Goal: Task Accomplishment & Management: Manage account settings

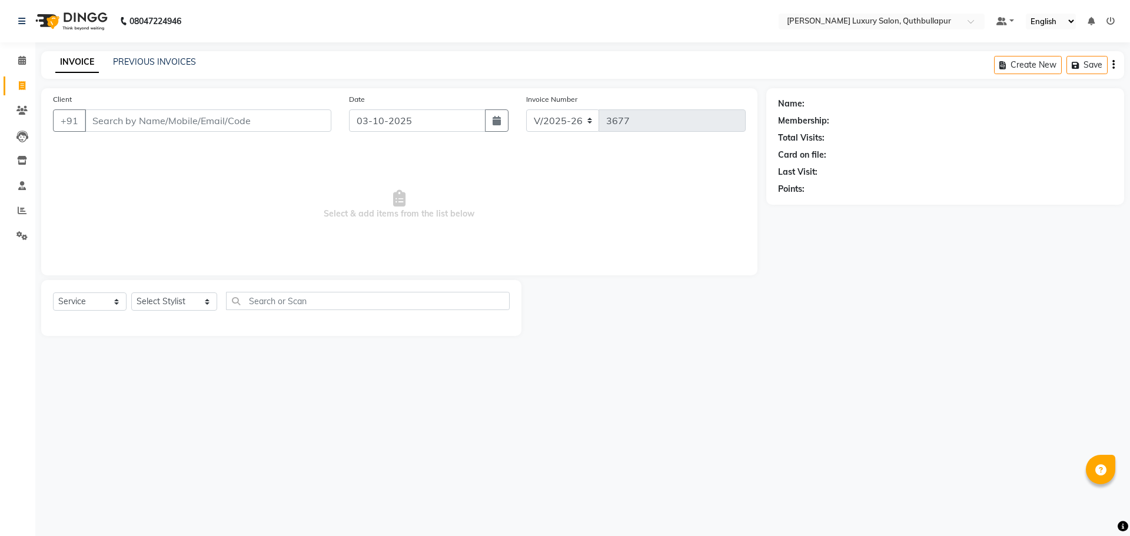
select select "5816"
select select "service"
click at [161, 60] on link "PREVIOUS INVOICES" at bounding box center [154, 61] width 83 height 11
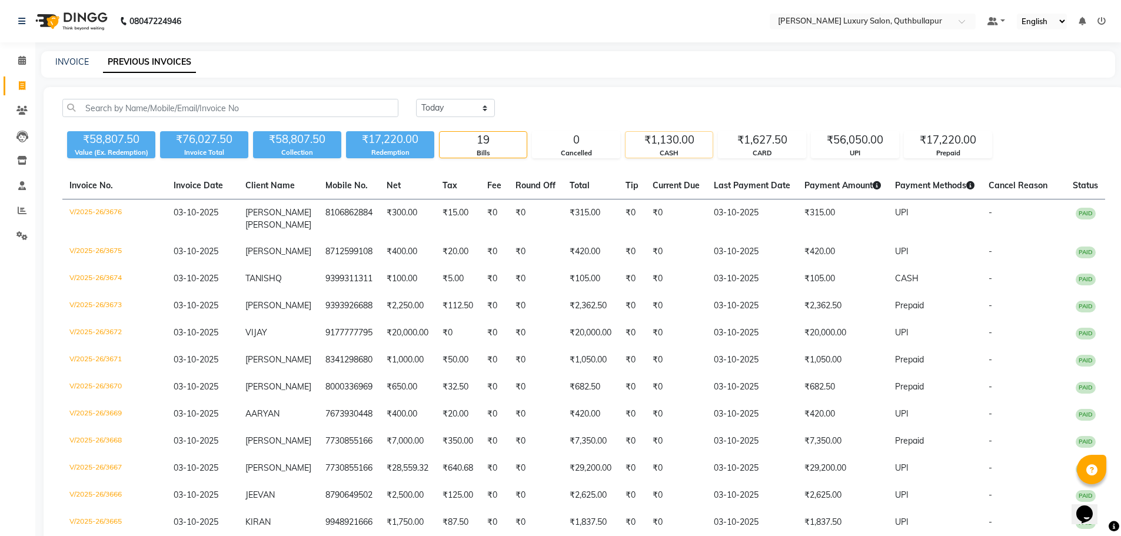
click at [681, 138] on div "₹1,130.00" at bounding box center [669, 140] width 87 height 16
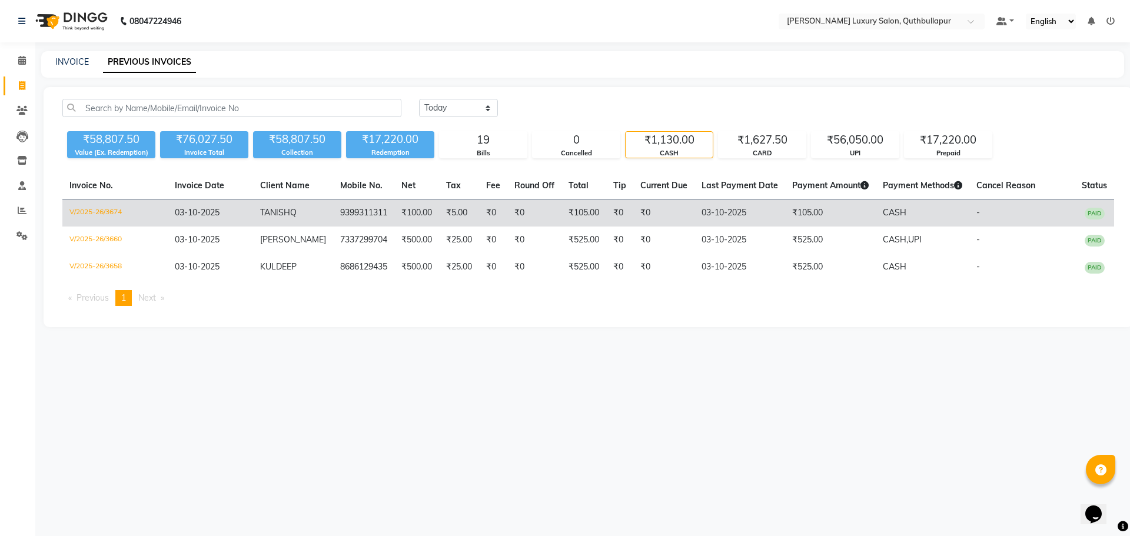
click at [806, 210] on td "₹105.00" at bounding box center [830, 214] width 91 height 28
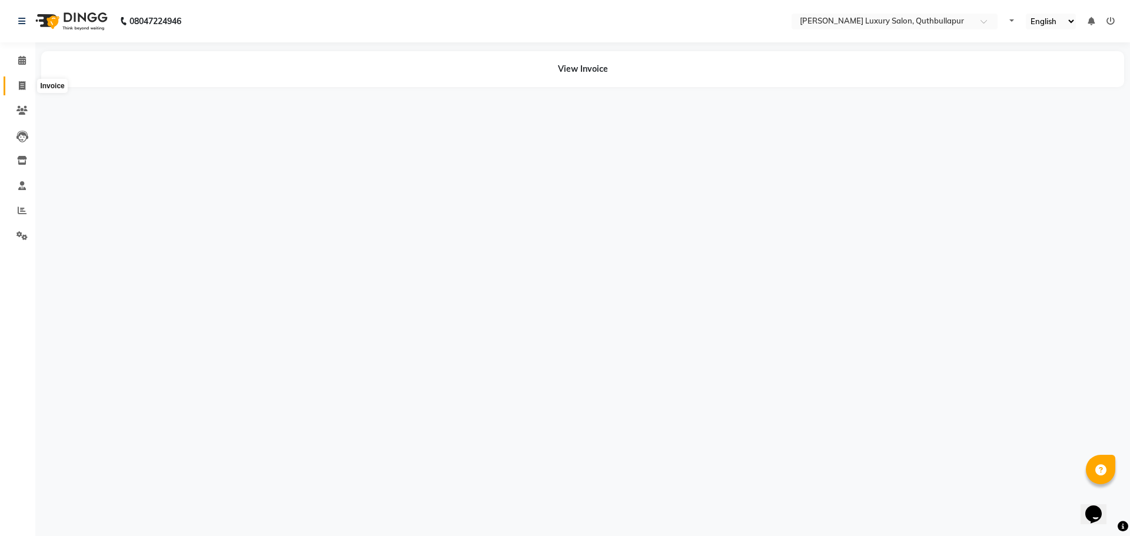
click at [29, 85] on span at bounding box center [22, 86] width 21 height 14
select select "5816"
select select "service"
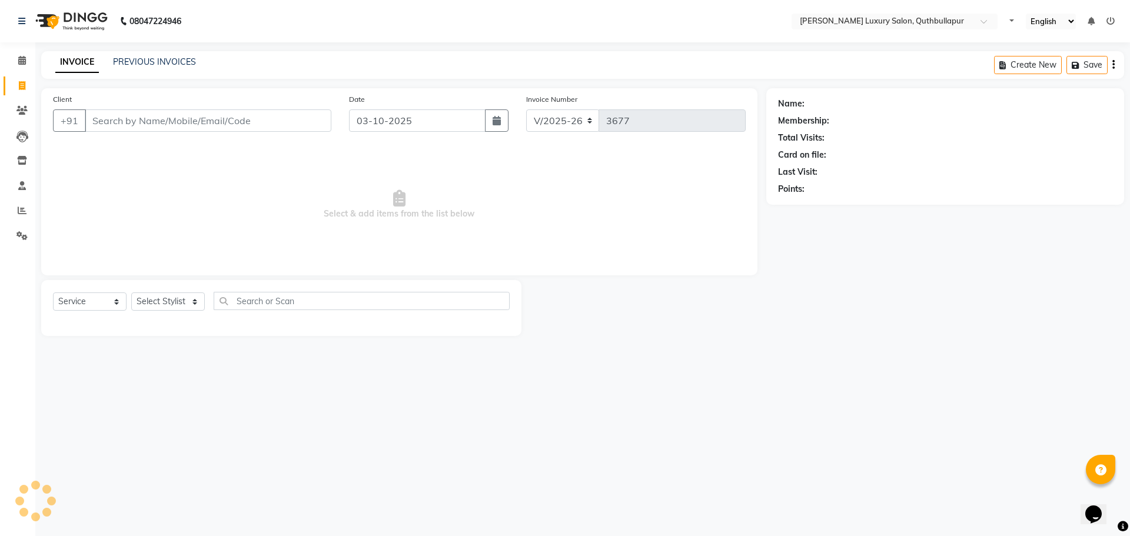
click at [169, 120] on input "Client" at bounding box center [208, 120] width 247 height 22
type input "7"
type input "7995589037"
drag, startPoint x: 171, startPoint y: 110, endPoint x: 88, endPoint y: 124, distance: 83.5
click at [88, 124] on input "7995589037" at bounding box center [178, 120] width 187 height 22
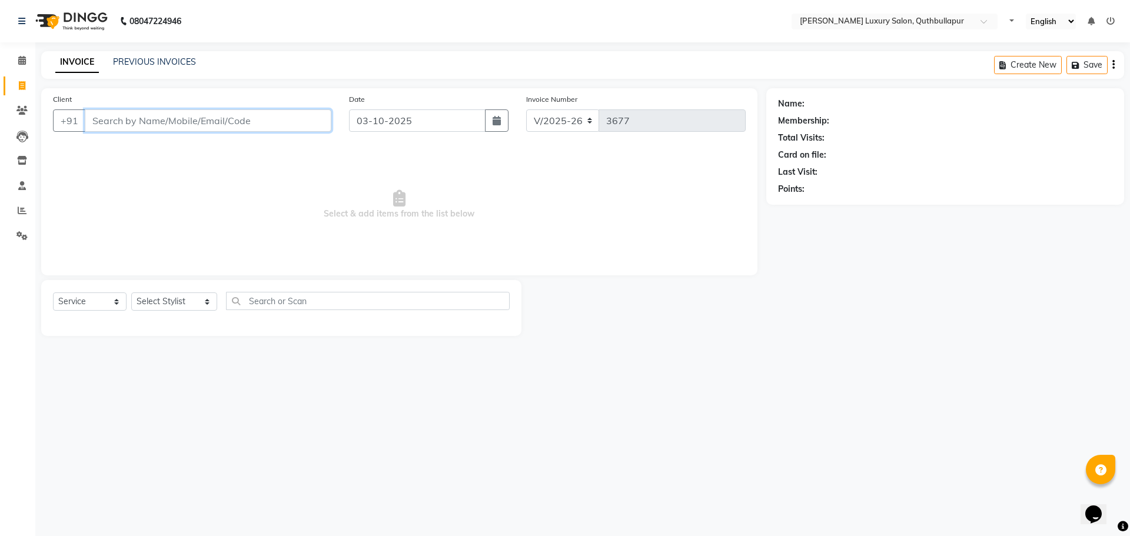
click at [158, 126] on input "Client" at bounding box center [208, 120] width 247 height 22
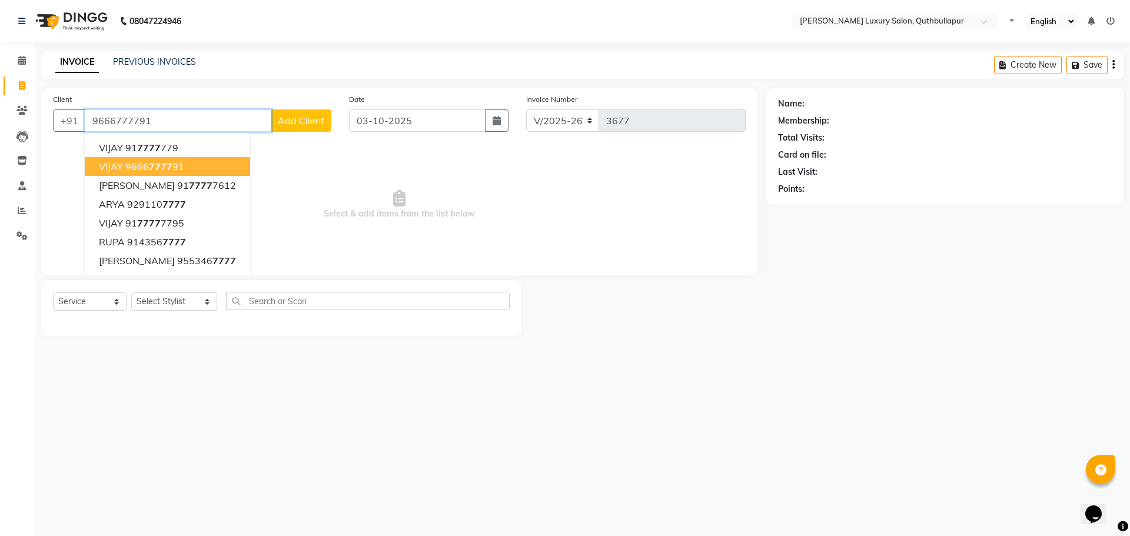
type input "9666777791"
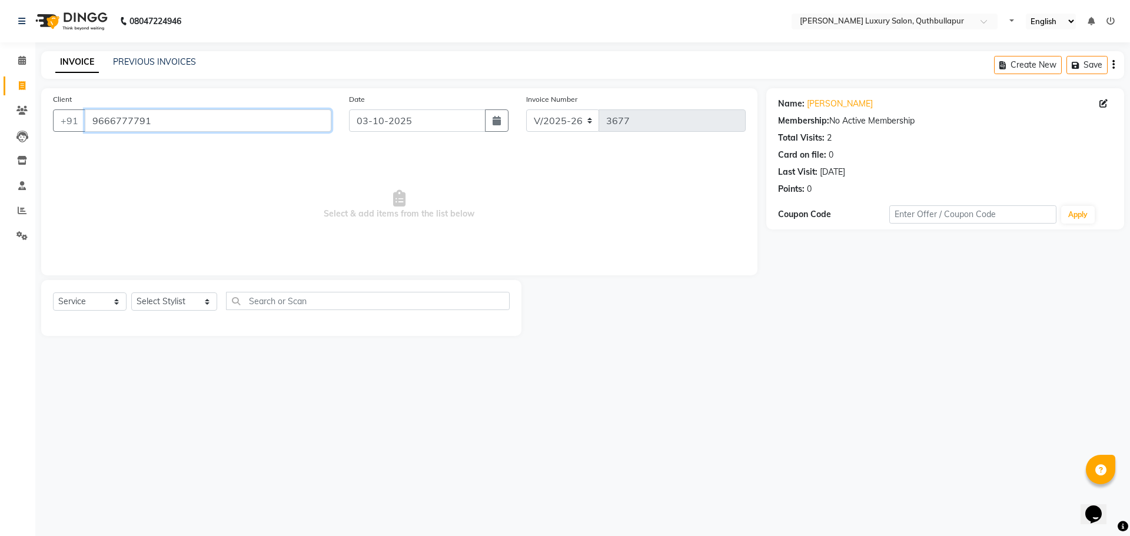
drag, startPoint x: 172, startPoint y: 122, endPoint x: 0, endPoint y: 147, distance: 174.2
click at [12, 142] on app-home "08047224946 Select Location × Toni&guy Luxury Salon, Quthbullapur Default Panel…" at bounding box center [565, 177] width 1130 height 354
click at [155, 118] on input "Client" at bounding box center [208, 120] width 247 height 22
type input "9177777795"
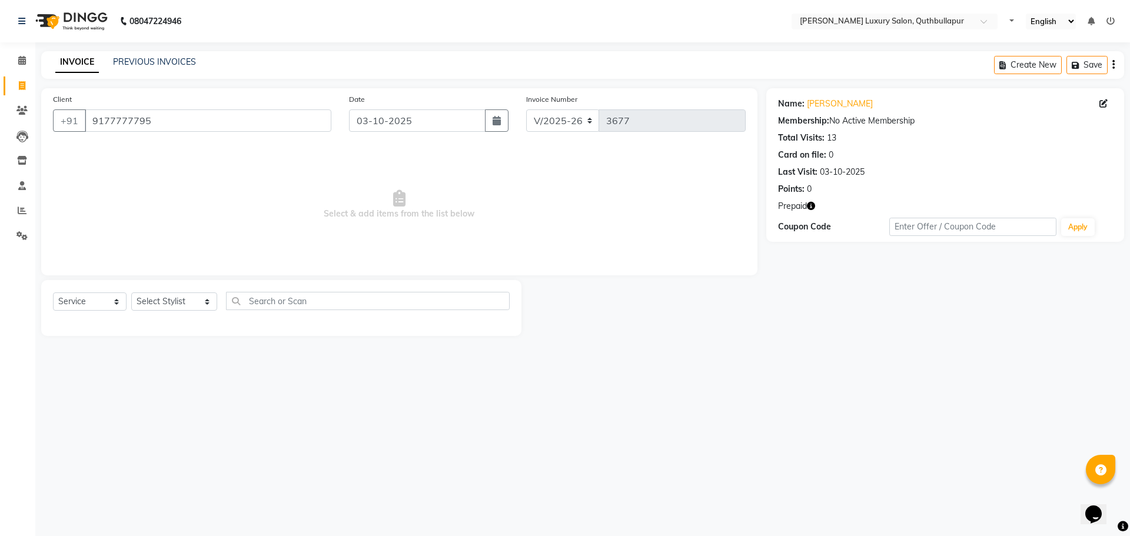
click at [811, 200] on div "Name: Vijay Membership: No Active Membership Total Visits: 13 Card on file: 0 L…" at bounding box center [945, 165] width 358 height 154
click at [809, 210] on button "button" at bounding box center [811, 206] width 8 height 12
click at [165, 302] on select "Select Stylist [PERSON_NAME] SHAKE AHON [PERSON_NAME] [PERSON_NAME] [PERSON_NAM…" at bounding box center [174, 301] width 86 height 18
select select "59115"
click at [131, 292] on select "Select Stylist [PERSON_NAME] SHAKE AHON [PERSON_NAME] [PERSON_NAME] [PERSON_NAM…" at bounding box center [174, 301] width 86 height 18
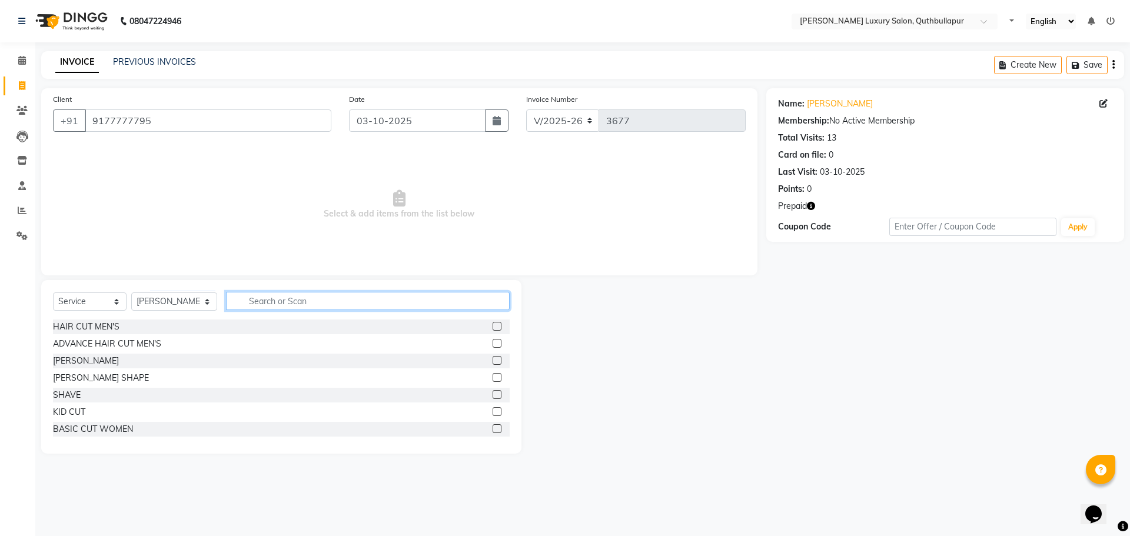
click at [261, 300] on input "text" at bounding box center [368, 301] width 284 height 18
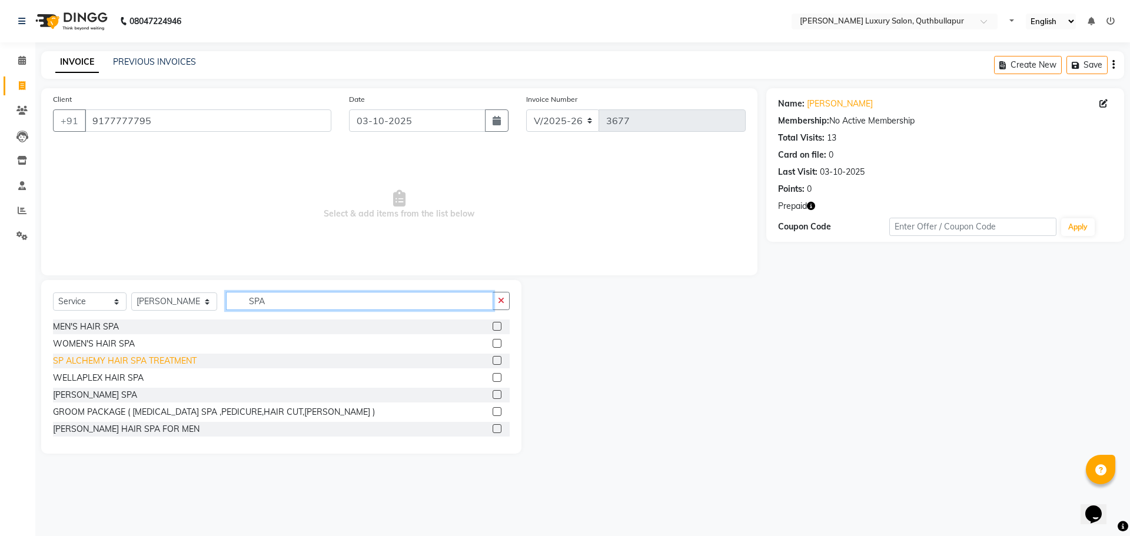
type input "SPA"
click at [158, 358] on div "SP ALCHEMY HAIR SPA TREATMENT" at bounding box center [125, 361] width 144 height 12
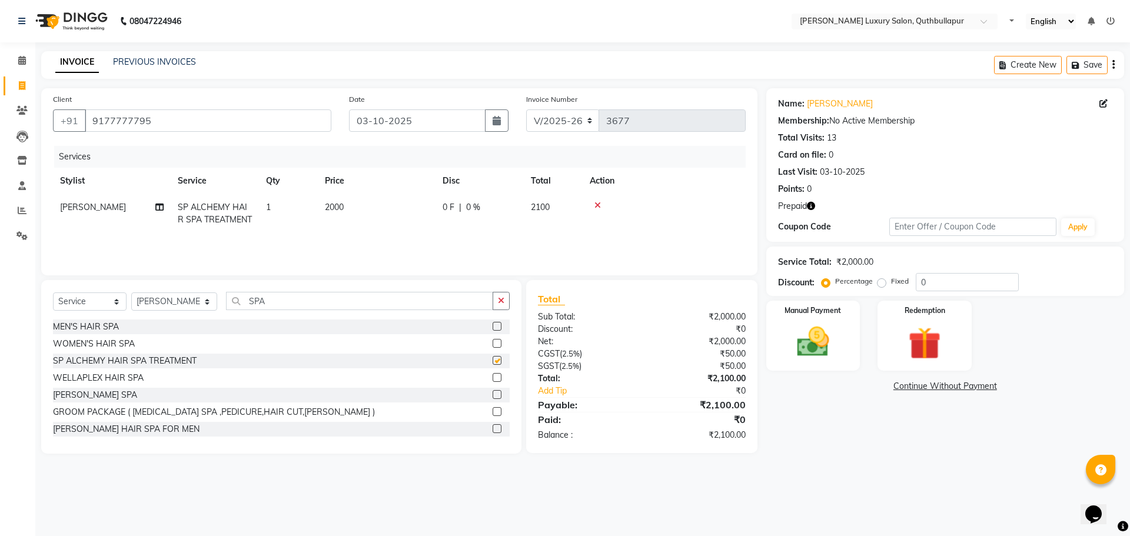
checkbox input "false"
click at [353, 222] on td "2000" at bounding box center [377, 213] width 118 height 39
select select "59115"
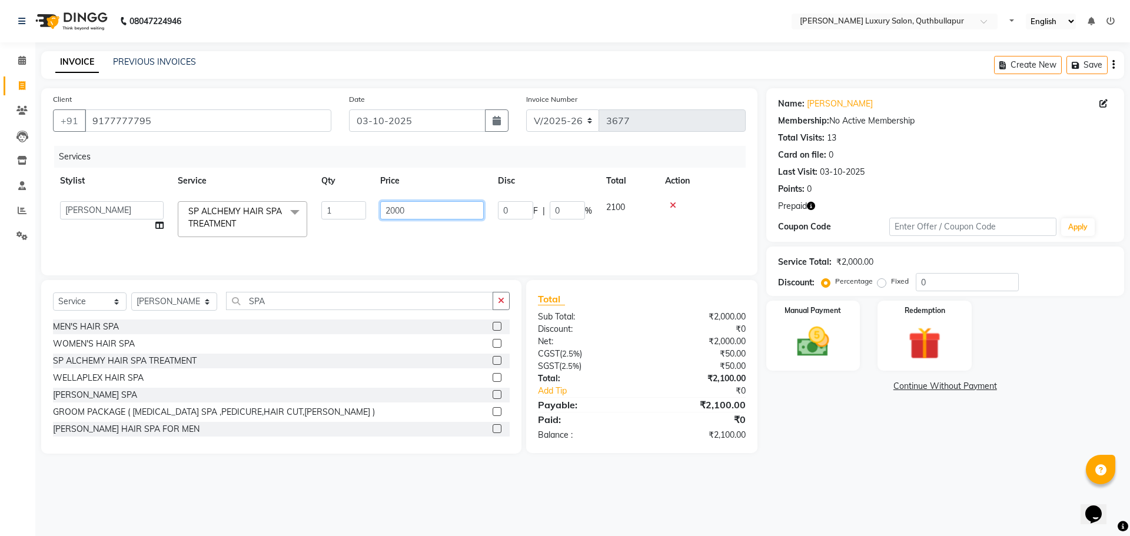
drag, startPoint x: 413, startPoint y: 214, endPoint x: 349, endPoint y: 218, distance: 64.3
click at [350, 217] on tr "AADIL SHAKE AHON ALI ARAVIND ARHAN ARHAN ARIF ARIF KPHB ARMAAN ashu AYAN CHANCH…" at bounding box center [399, 219] width 693 height 50
type input "3500"
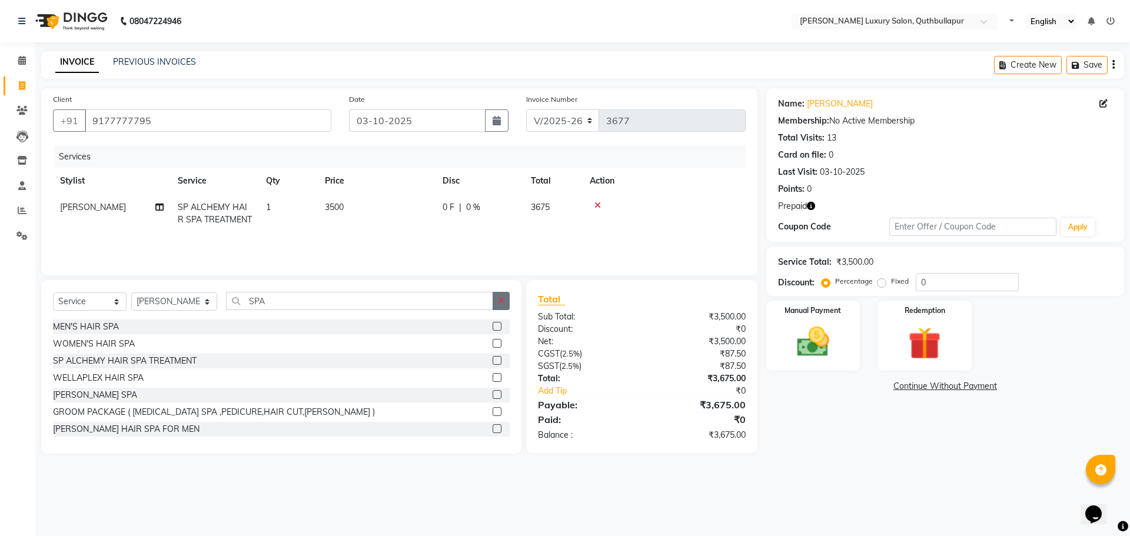
click at [501, 295] on button "button" at bounding box center [501, 301] width 17 height 18
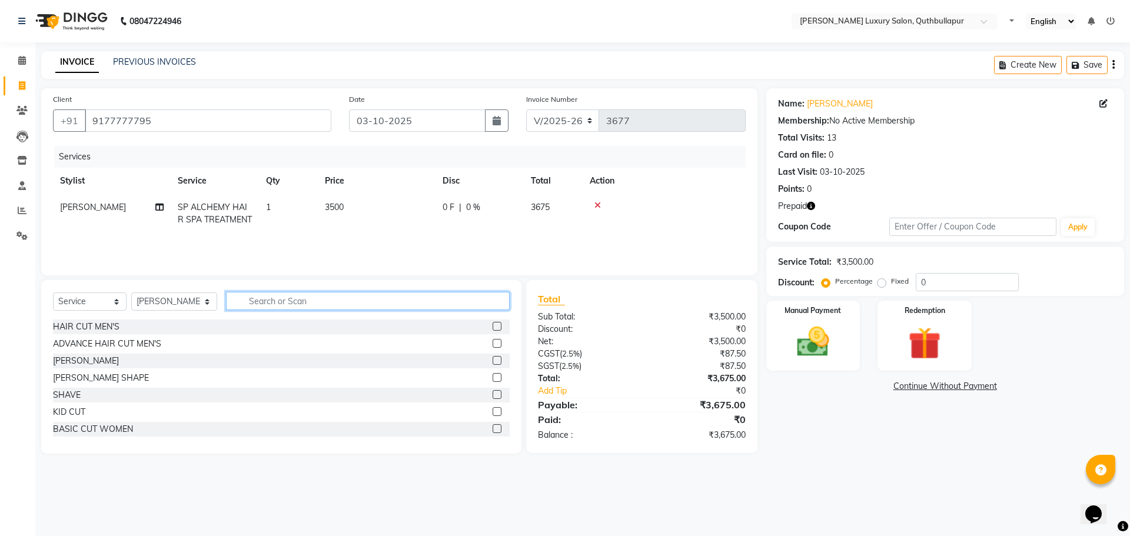
click at [302, 307] on input "text" at bounding box center [368, 301] width 284 height 18
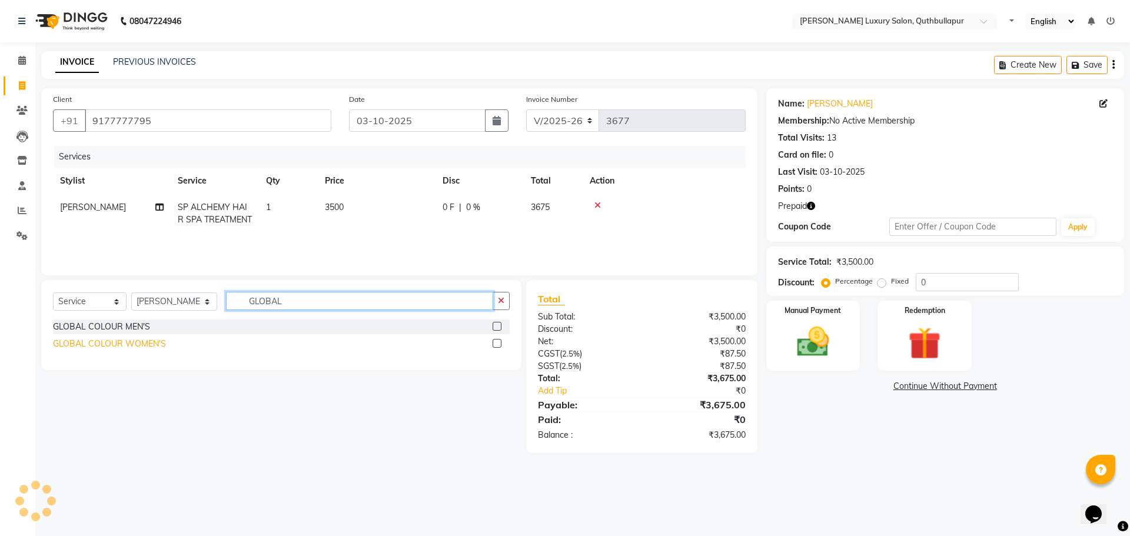
type input "GLOBAL"
click at [115, 345] on div "GLOBAL COLOUR WOMEN'S" at bounding box center [109, 344] width 113 height 12
checkbox input "false"
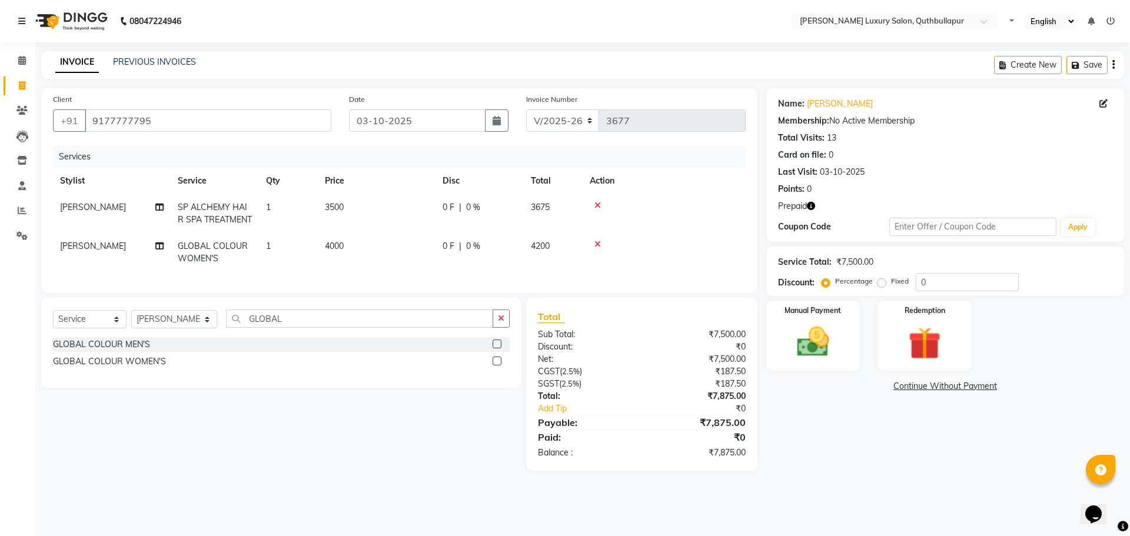
click at [396, 352] on div "GLOBAL COLOUR MEN'S" at bounding box center [281, 344] width 457 height 15
click at [109, 351] on div "GLOBAL COLOUR MEN'S" at bounding box center [101, 344] width 97 height 12
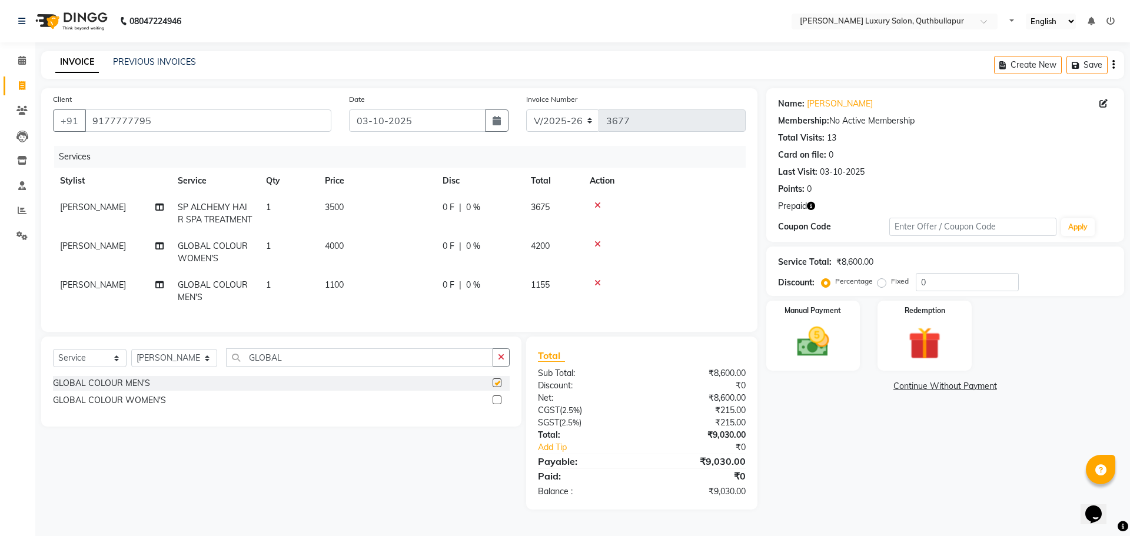
checkbox input "false"
click at [598, 240] on icon at bounding box center [597, 244] width 6 height 8
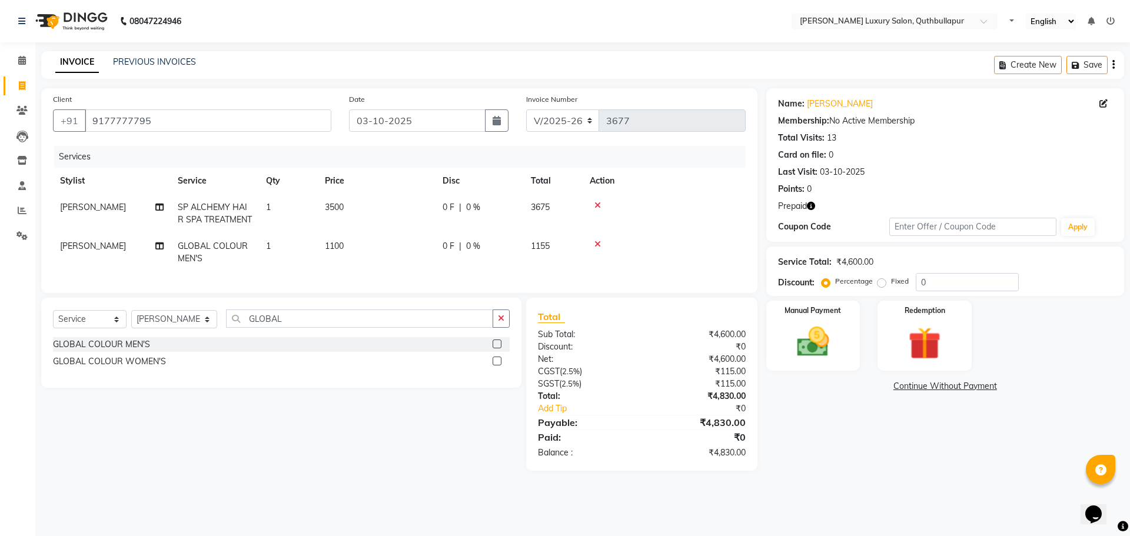
click at [494, 328] on button "button" at bounding box center [501, 319] width 17 height 18
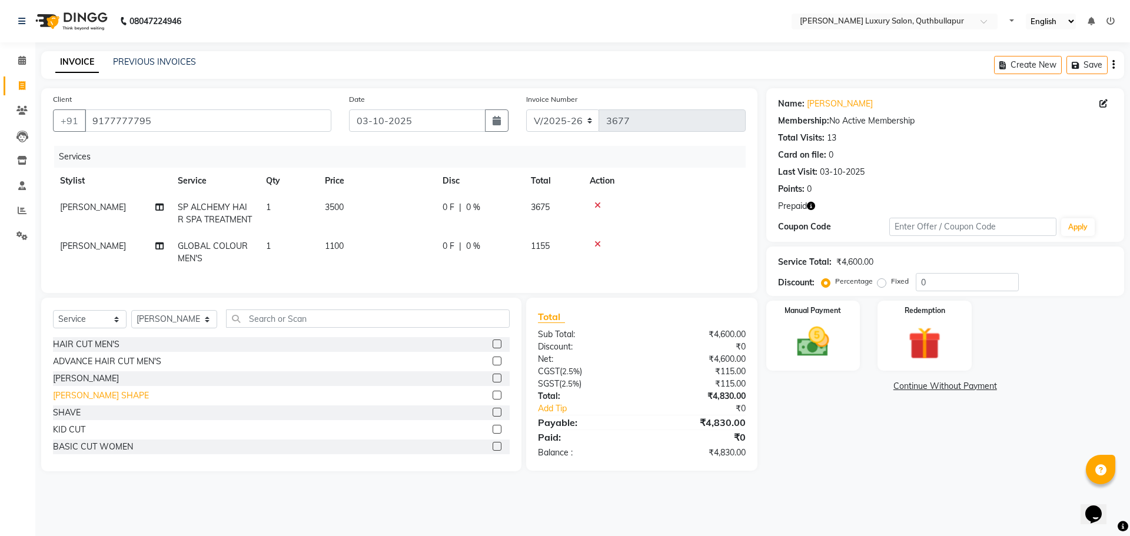
click at [80, 402] on div "[PERSON_NAME] SHAPE" at bounding box center [101, 396] width 96 height 12
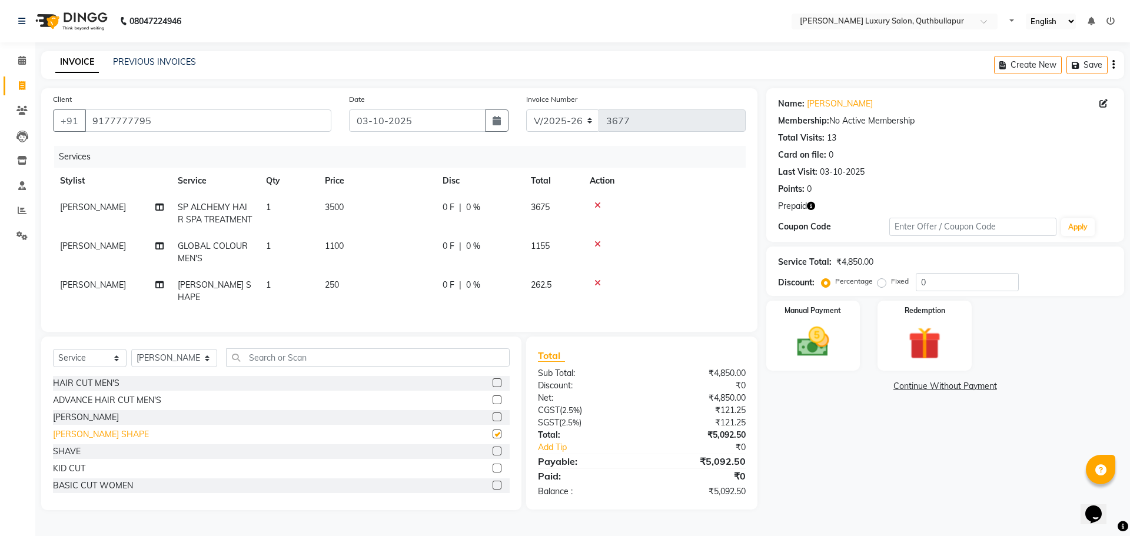
checkbox input "false"
click at [960, 351] on div "Redemption" at bounding box center [925, 336] width 98 height 72
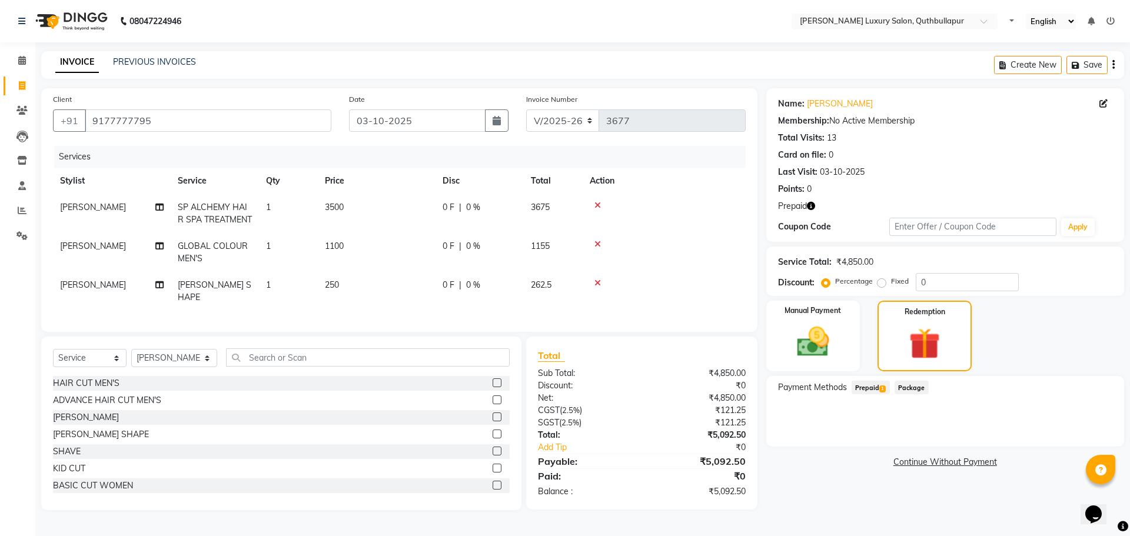
click at [876, 382] on span "Prepaid 1" at bounding box center [871, 388] width 38 height 14
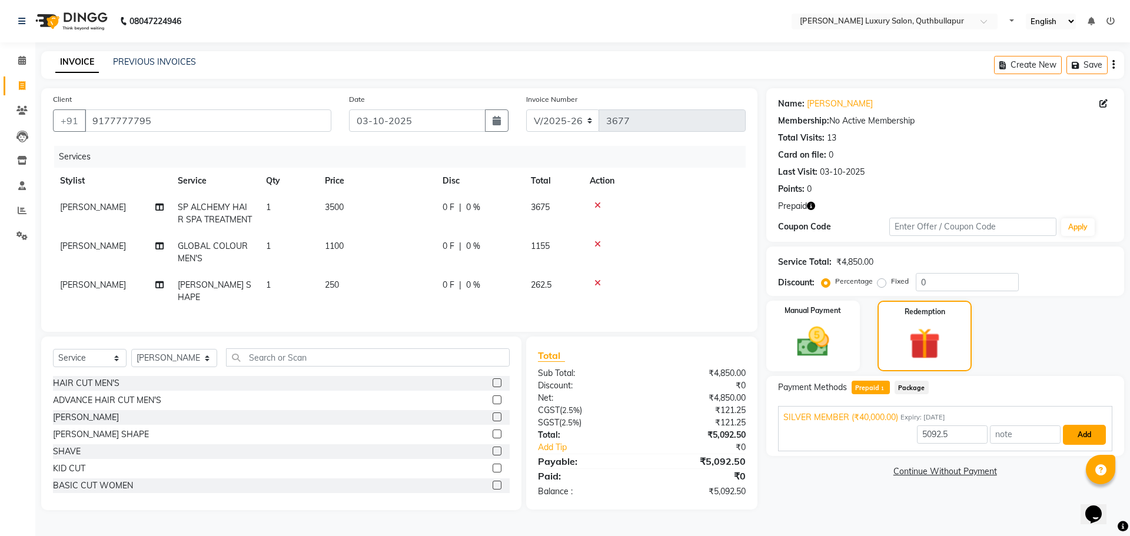
click at [1078, 436] on button "Add" at bounding box center [1084, 435] width 43 height 20
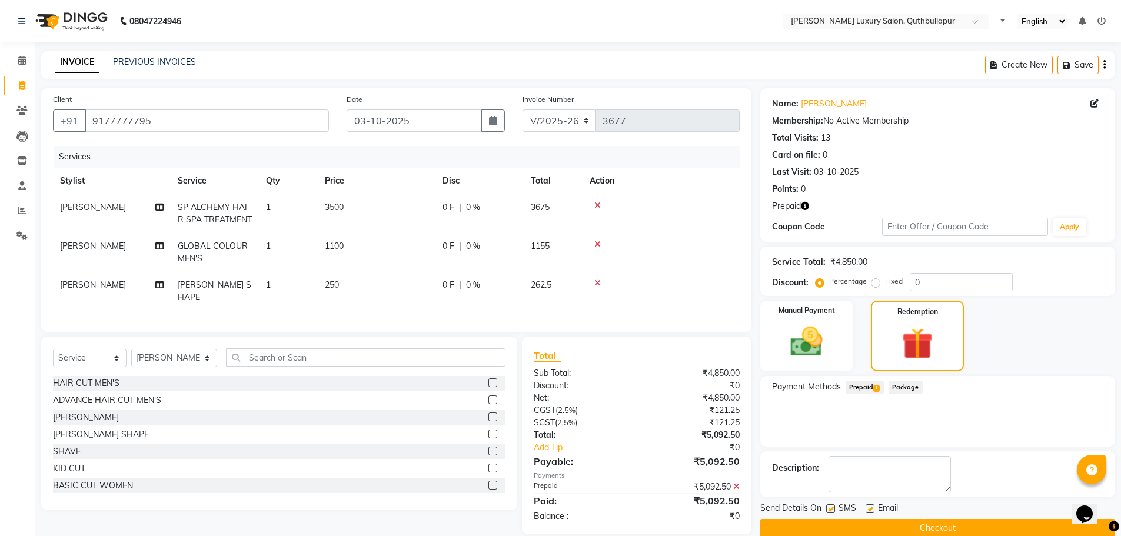
click at [986, 526] on button "Checkout" at bounding box center [937, 528] width 355 height 18
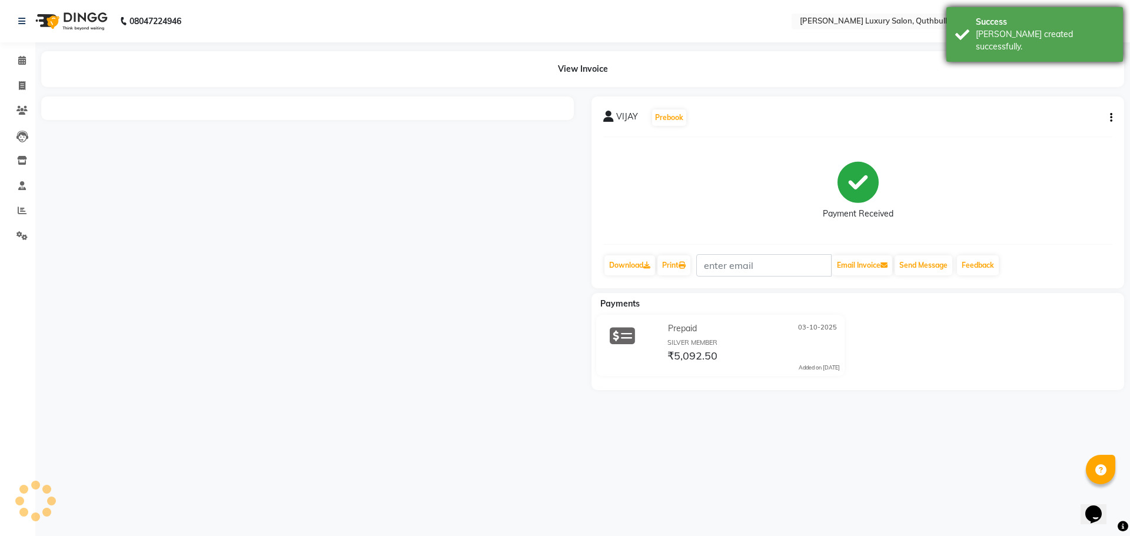
click at [1038, 34] on div "[PERSON_NAME] created successfully." at bounding box center [1045, 40] width 138 height 25
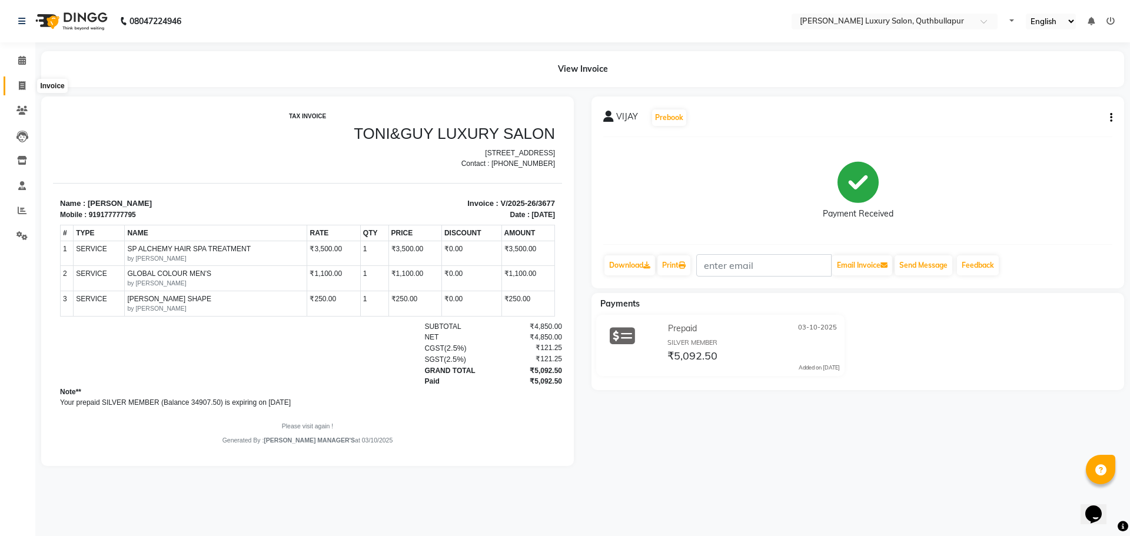
click at [18, 88] on span at bounding box center [22, 86] width 21 height 14
select select "5816"
select select "service"
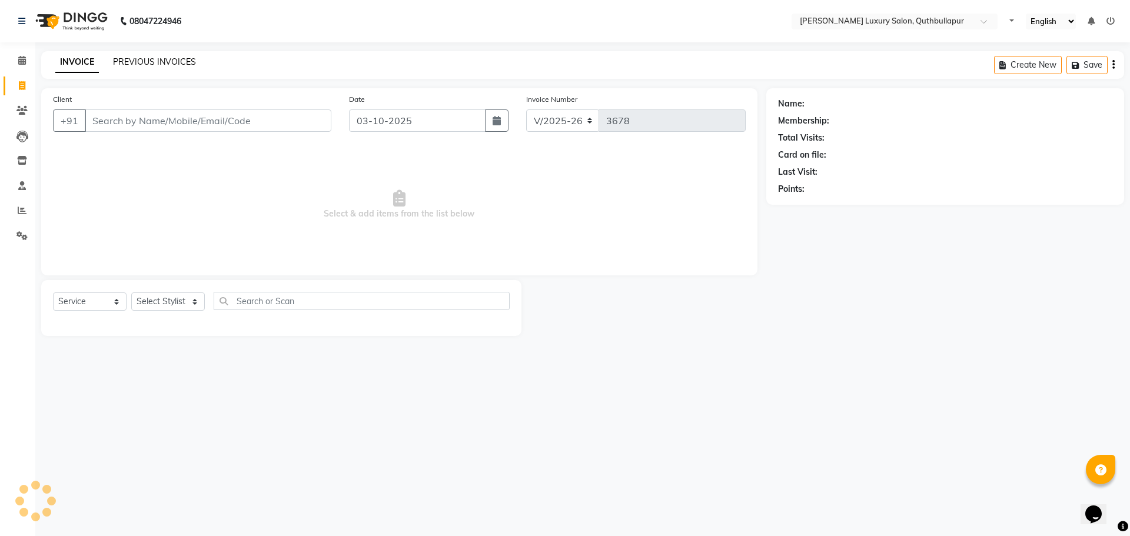
click at [151, 62] on link "PREVIOUS INVOICES" at bounding box center [154, 61] width 83 height 11
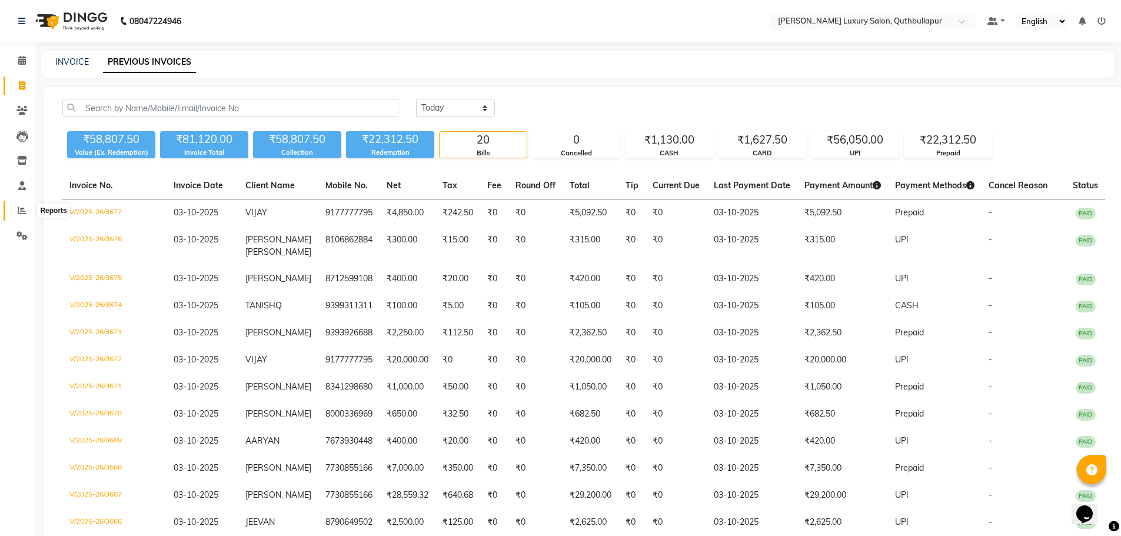
click at [18, 205] on span at bounding box center [22, 211] width 21 height 14
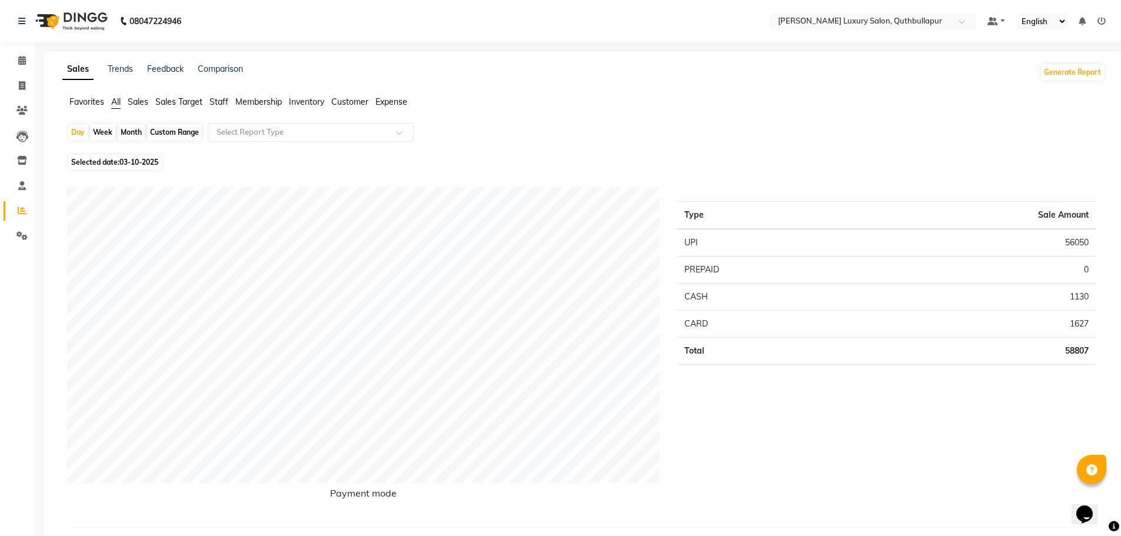
drag, startPoint x: 221, startPoint y: 102, endPoint x: 168, endPoint y: 129, distance: 60.3
click at [212, 105] on span "Staff" at bounding box center [219, 102] width 19 height 11
click at [164, 134] on div "Custom Range" at bounding box center [174, 132] width 55 height 16
select select "10"
select select "2025"
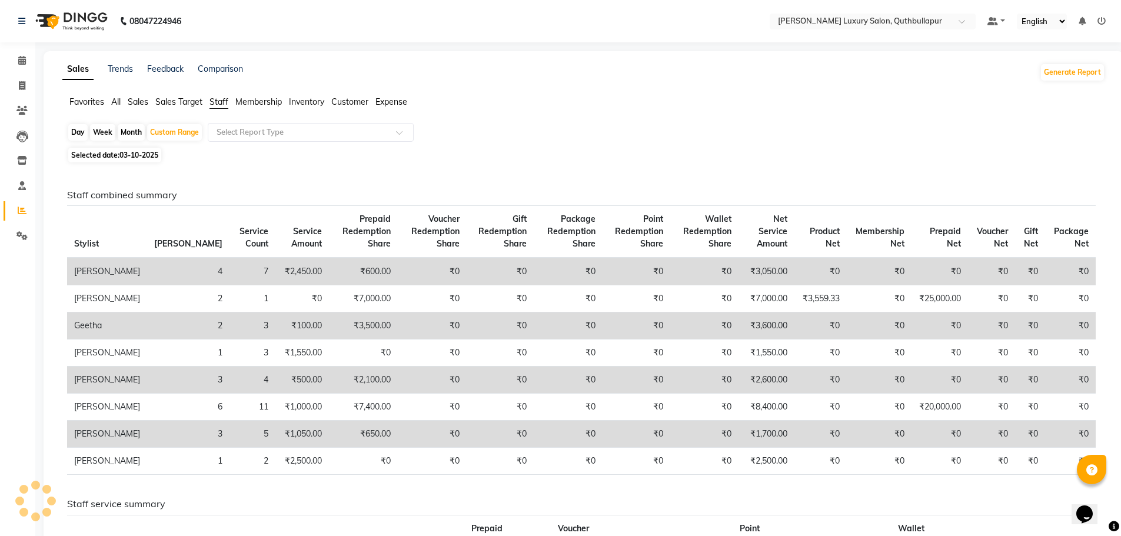
click at [108, 238] on th "Stylist" at bounding box center [107, 232] width 80 height 52
click at [174, 133] on div "Custom Range" at bounding box center [174, 132] width 55 height 16
select select "10"
select select "2025"
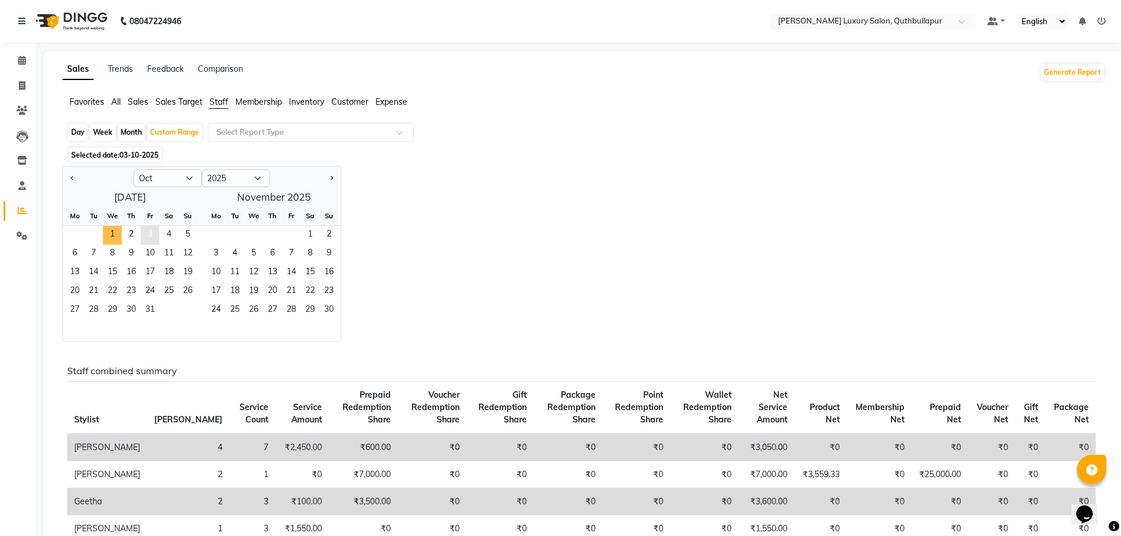
drag, startPoint x: 114, startPoint y: 240, endPoint x: 153, endPoint y: 244, distance: 39.1
click at [117, 240] on span "1" at bounding box center [112, 235] width 19 height 19
click at [156, 242] on span "3" at bounding box center [150, 235] width 19 height 19
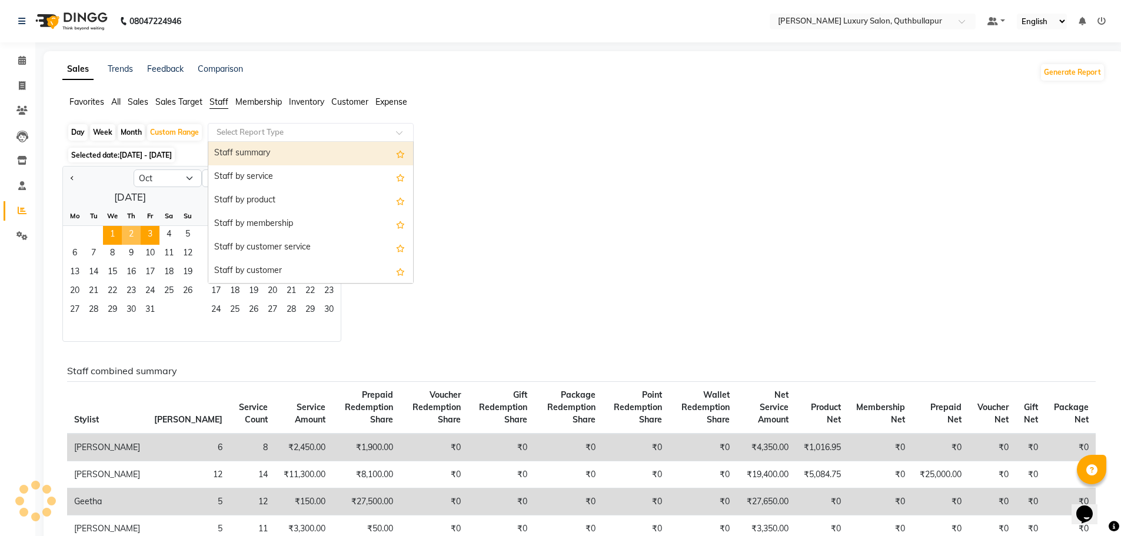
click at [266, 132] on input "text" at bounding box center [298, 133] width 169 height 12
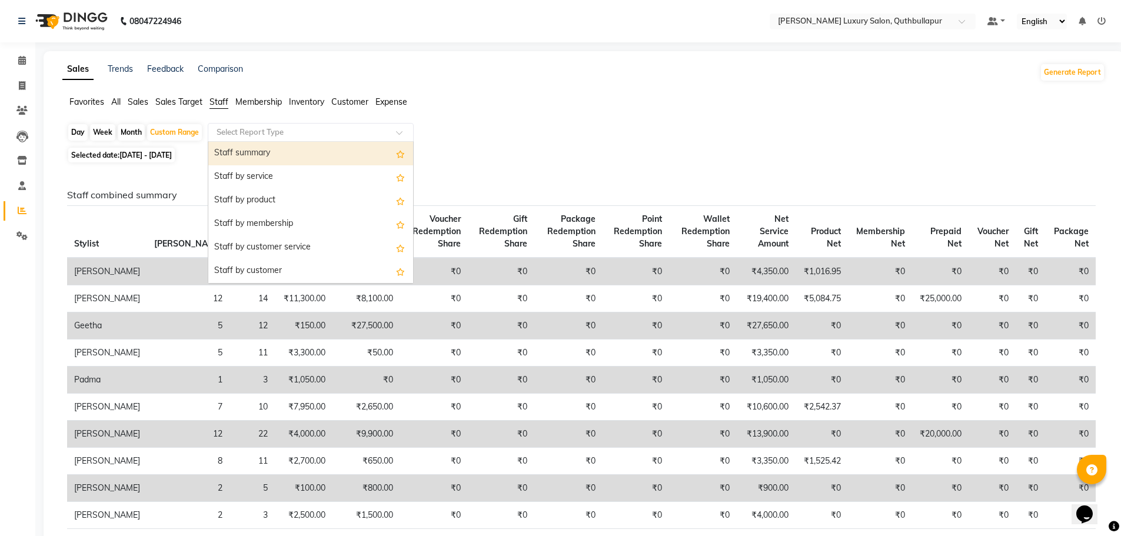
click at [256, 159] on div "Staff summary" at bounding box center [310, 154] width 205 height 24
select select "csv"
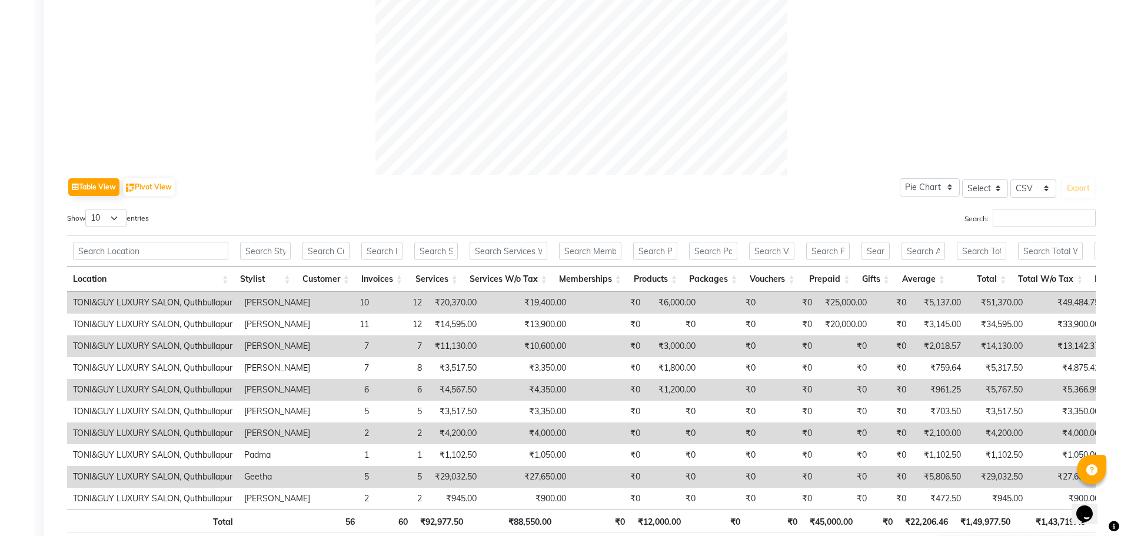
scroll to position [507, 0]
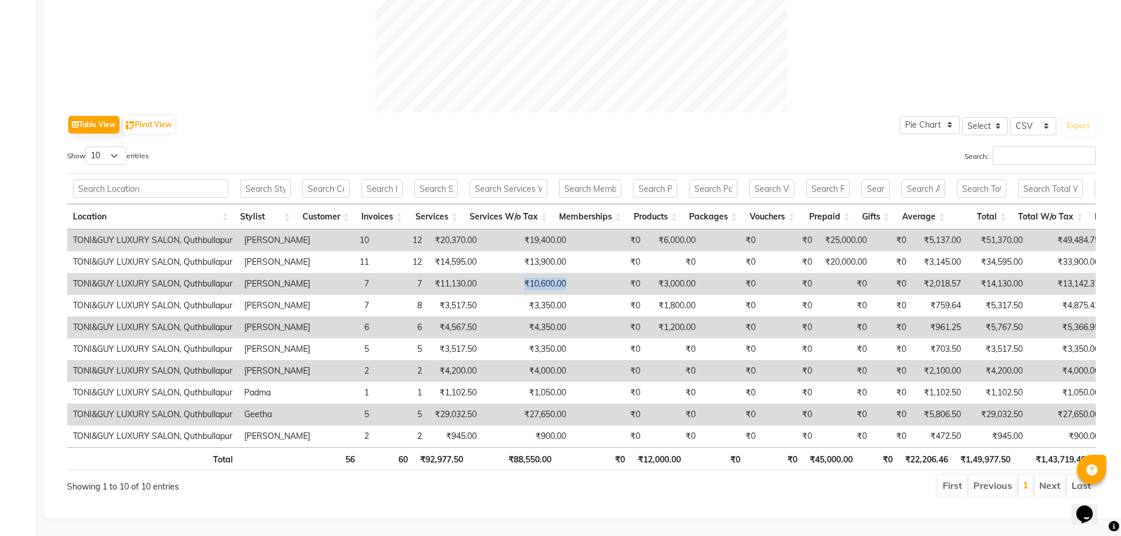
drag, startPoint x: 558, startPoint y: 264, endPoint x: 500, endPoint y: 268, distance: 58.4
click at [500, 273] on tr "TONI&GUY LUXURY SALON, Quthbullapur Salman Khan 7 7 ₹11,130.00 ₹10,600.00 ₹0 ₹3…" at bounding box center [727, 284] width 1321 height 22
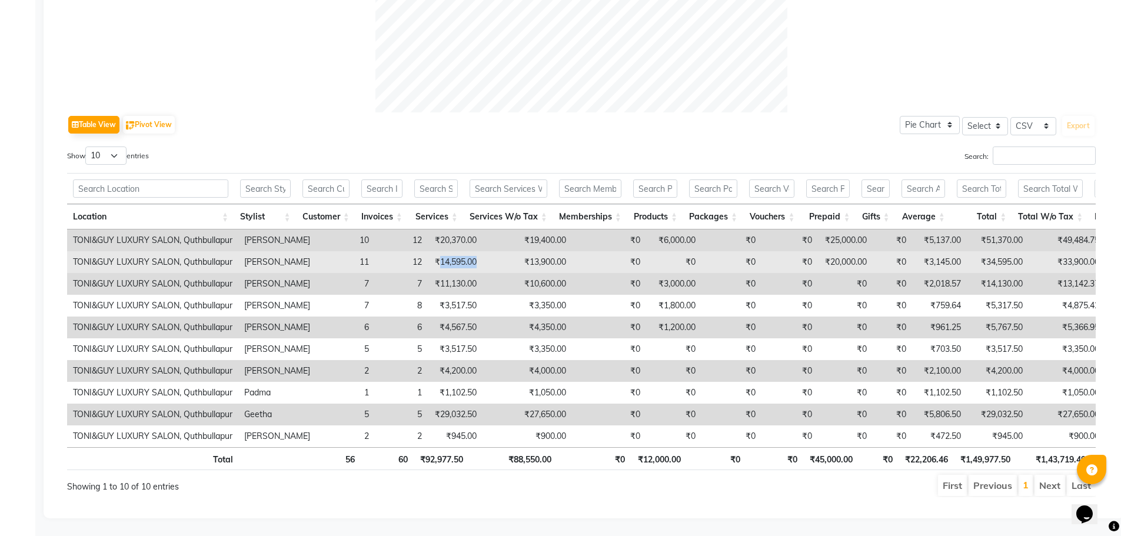
drag, startPoint x: 466, startPoint y: 248, endPoint x: 425, endPoint y: 245, distance: 41.3
click at [428, 251] on td "₹14,595.00" at bounding box center [455, 262] width 55 height 22
drag, startPoint x: 567, startPoint y: 252, endPoint x: 502, endPoint y: 246, distance: 65.0
click at [502, 251] on tr "TONI&GUY LUXURY SALON, Quthbullapur Sharukh 11 12 ₹14,595.00 ₹13,900.00 ₹0 ₹0 ₹…" at bounding box center [727, 262] width 1321 height 22
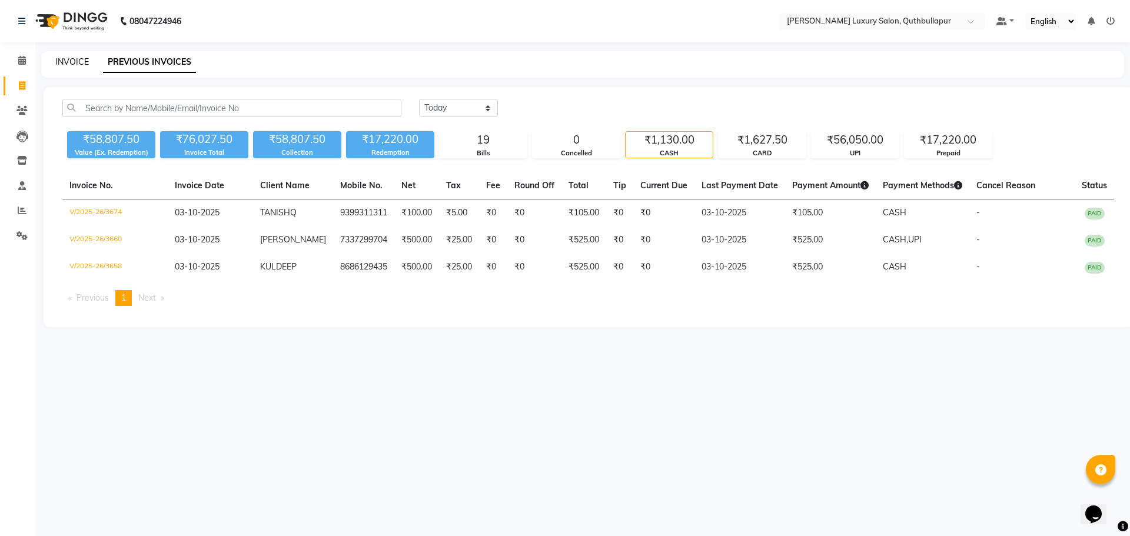
click at [75, 66] on link "INVOICE" at bounding box center [72, 61] width 34 height 11
select select "5816"
select select "service"
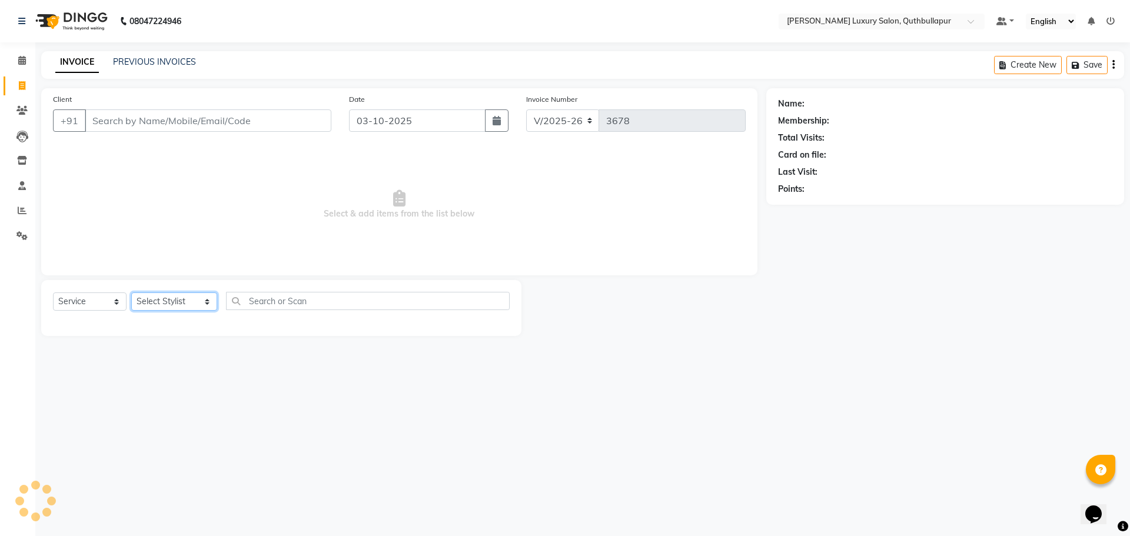
click at [199, 310] on select "Select Stylist [PERSON_NAME] SHAKE AHON [PERSON_NAME] [PERSON_NAME] [PERSON_NAM…" at bounding box center [174, 301] width 86 height 18
select select "54513"
click at [131, 292] on select "Select Stylist [PERSON_NAME] SHAKE AHON [PERSON_NAME] [PERSON_NAME] [PERSON_NAM…" at bounding box center [174, 301] width 86 height 18
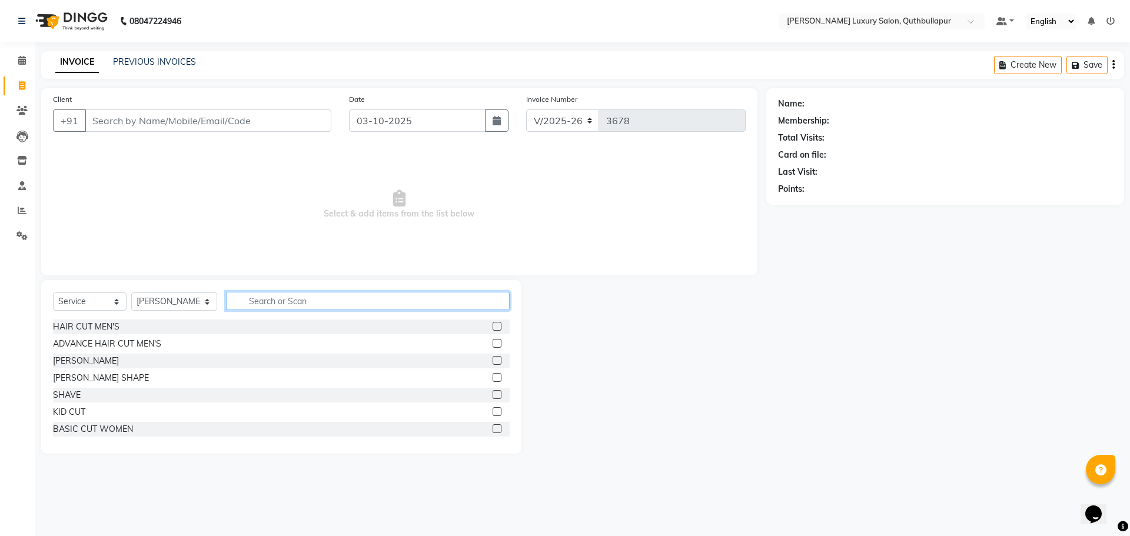
click at [320, 305] on input "text" at bounding box center [368, 301] width 284 height 18
type input "BO"
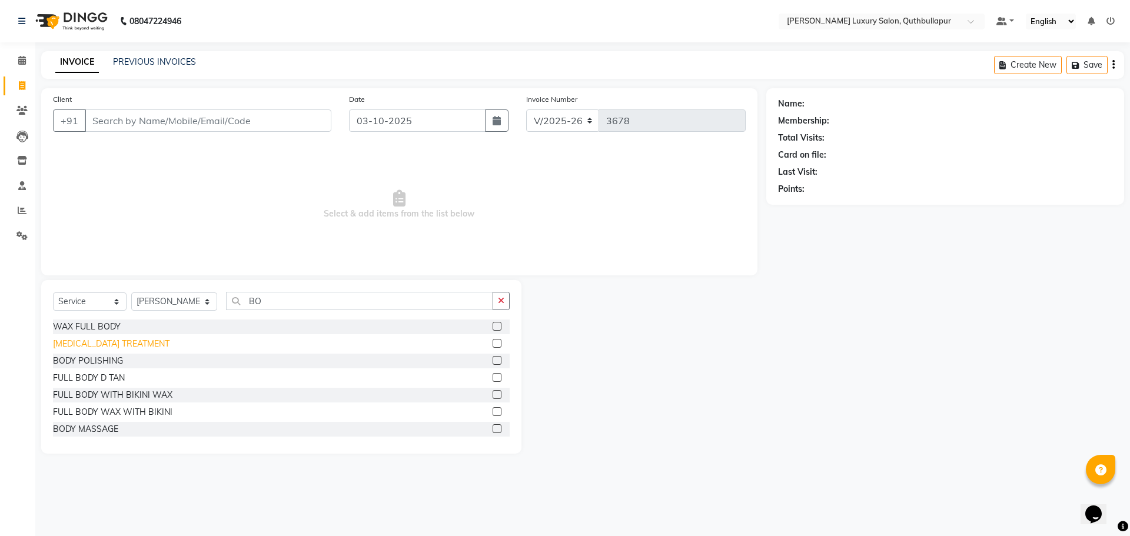
click at [104, 348] on div "[MEDICAL_DATA] TREATMENT" at bounding box center [111, 344] width 117 height 12
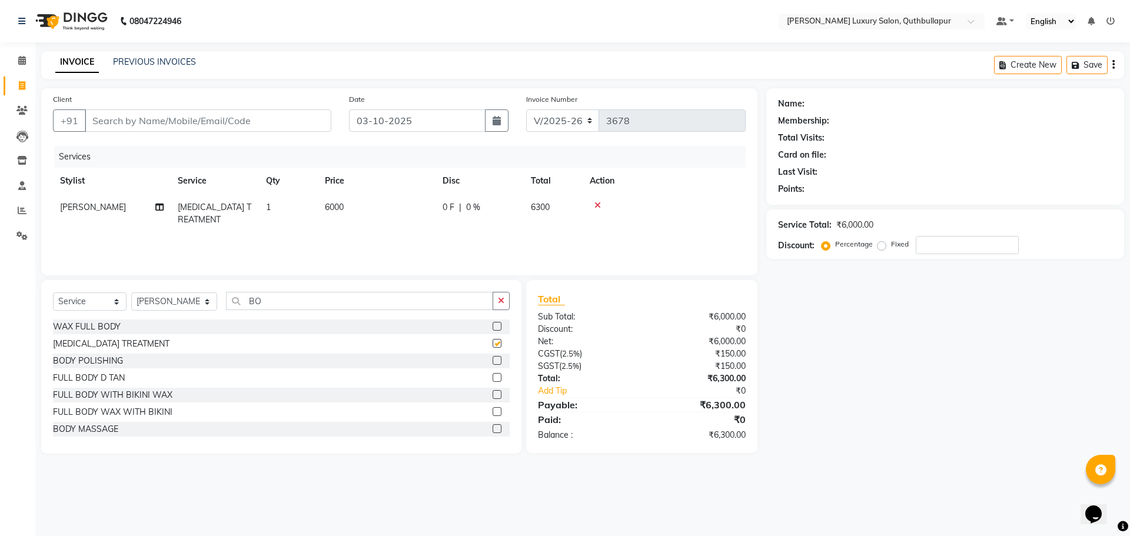
checkbox input "false"
drag, startPoint x: 265, startPoint y: 300, endPoint x: 139, endPoint y: 303, distance: 126.0
click at [139, 303] on div "Select Service Product Membership Package Voucher Prepaid Gift Card Select Styl…" at bounding box center [281, 306] width 457 height 28
click at [138, 303] on select "Select Stylist [PERSON_NAME] SHAKE AHON [PERSON_NAME] [PERSON_NAME] [PERSON_NAM…" at bounding box center [174, 301] width 86 height 18
select select "68526"
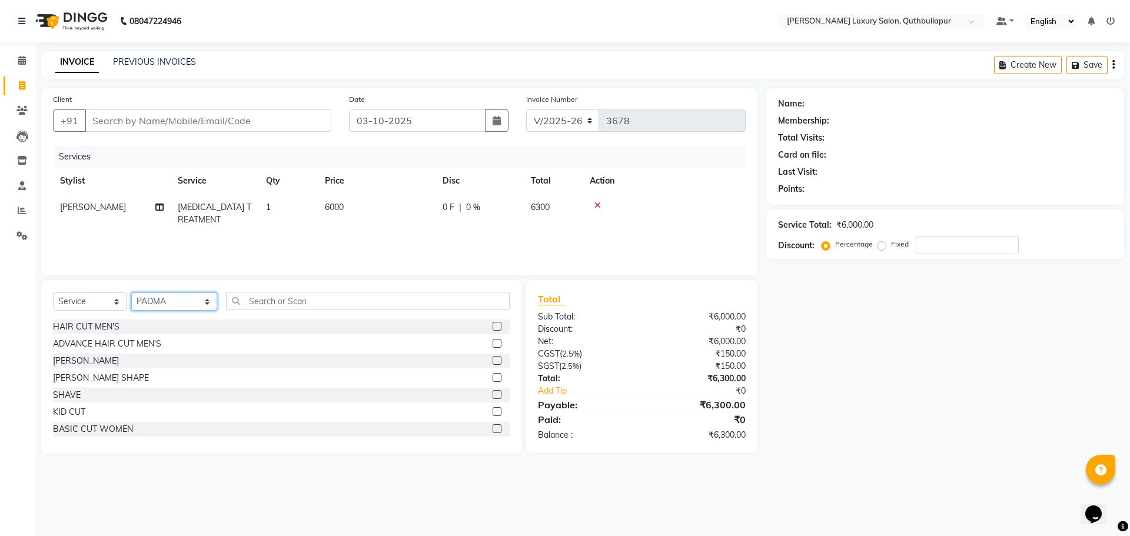
click at [131, 292] on select "Select Stylist [PERSON_NAME] SHAKE AHON [PERSON_NAME] [PERSON_NAME] [PERSON_NAM…" at bounding box center [174, 301] width 86 height 18
click at [233, 299] on input "text" at bounding box center [368, 301] width 284 height 18
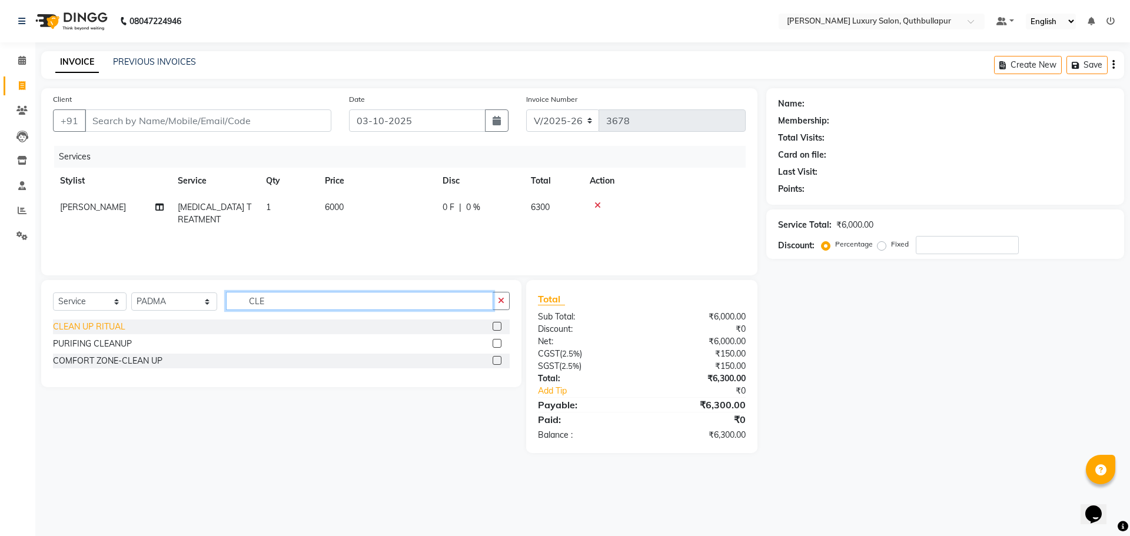
type input "CLE"
click at [110, 325] on div "CLEAN UP RITUAL" at bounding box center [89, 327] width 72 height 12
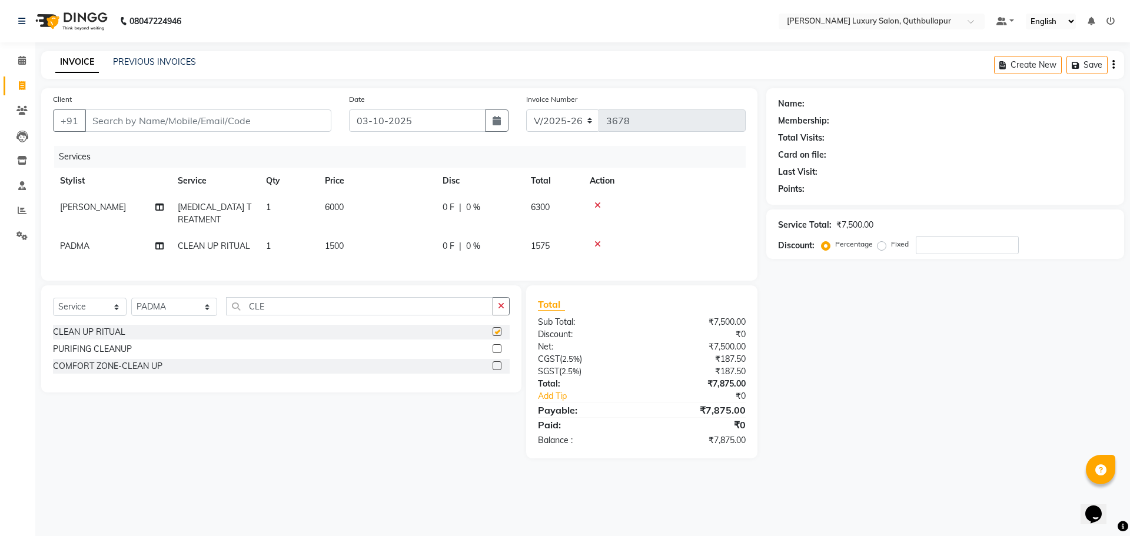
checkbox input "false"
click at [210, 111] on input "Client" at bounding box center [208, 120] width 247 height 22
type input "9"
type input "0"
type input "9703914442"
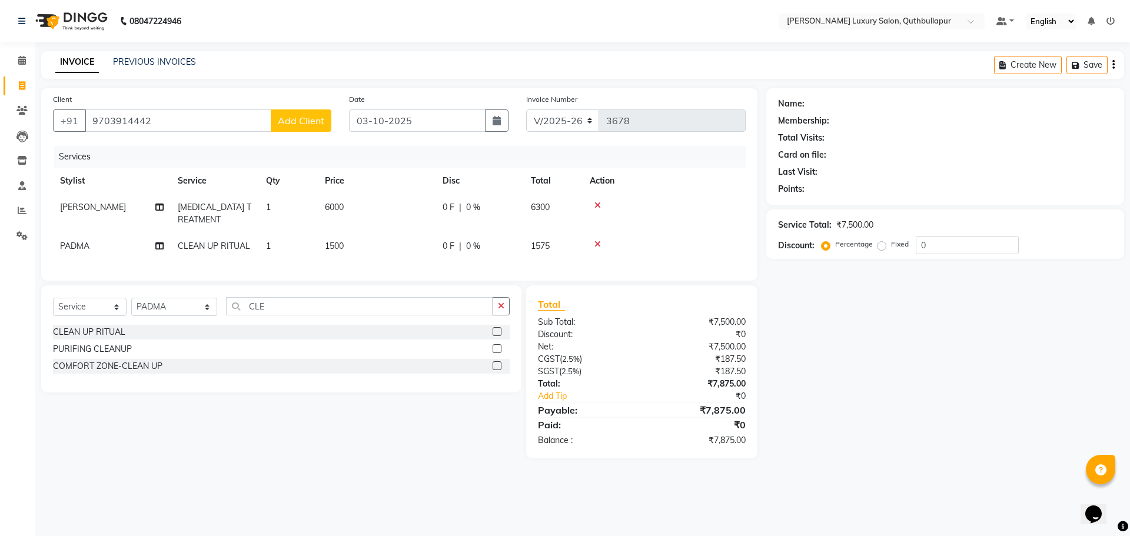
click at [301, 124] on span "Add Client" at bounding box center [301, 121] width 46 height 12
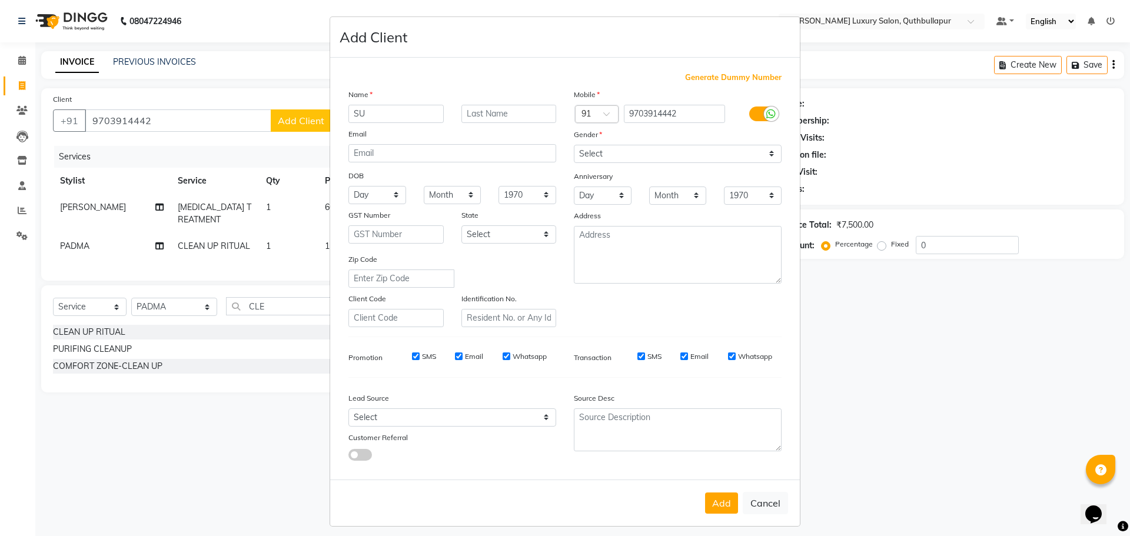
type input "S"
type input "SURESH"
drag, startPoint x: 695, startPoint y: 154, endPoint x: 686, endPoint y: 162, distance: 12.5
click at [695, 154] on select "Select [DEMOGRAPHIC_DATA] [DEMOGRAPHIC_DATA] Other Prefer Not To Say" at bounding box center [678, 154] width 208 height 18
click at [574, 145] on select "Select [DEMOGRAPHIC_DATA] [DEMOGRAPHIC_DATA] Other Prefer Not To Say" at bounding box center [678, 154] width 208 height 18
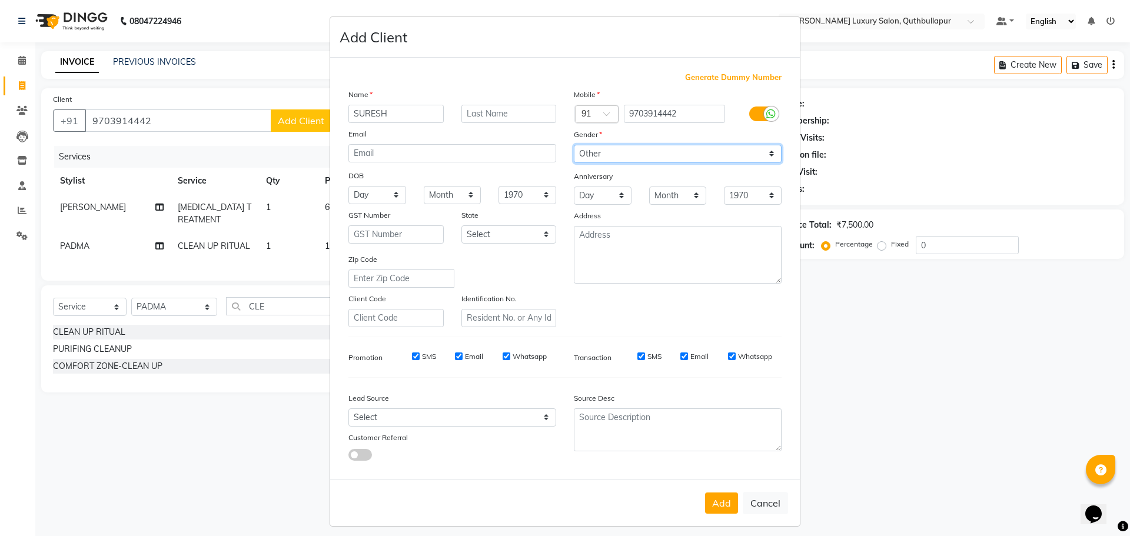
click at [634, 159] on select "Select [DEMOGRAPHIC_DATA] [DEMOGRAPHIC_DATA] Other Prefer Not To Say" at bounding box center [678, 154] width 208 height 18
select select "[DEMOGRAPHIC_DATA]"
click at [574, 145] on select "Select [DEMOGRAPHIC_DATA] [DEMOGRAPHIC_DATA] Other Prefer Not To Say" at bounding box center [678, 154] width 208 height 18
click at [716, 511] on button "Add" at bounding box center [721, 503] width 33 height 21
select select
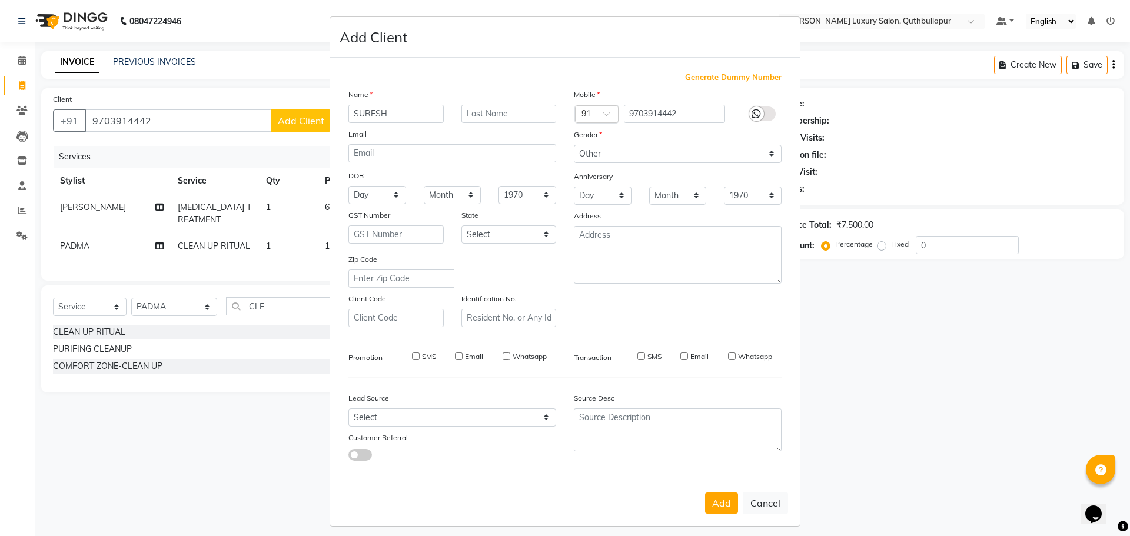
select select
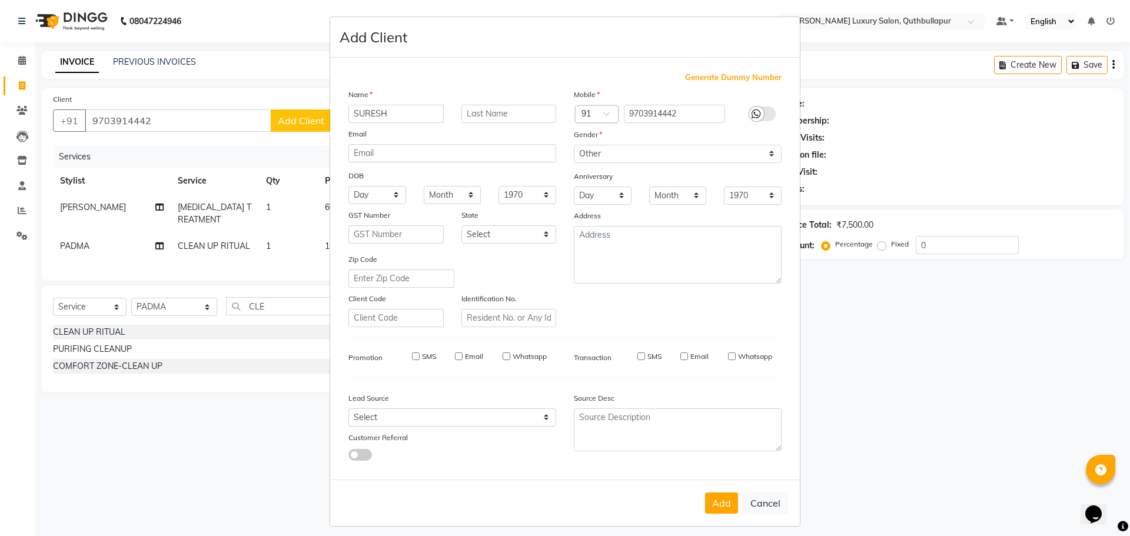
select select
checkbox input "false"
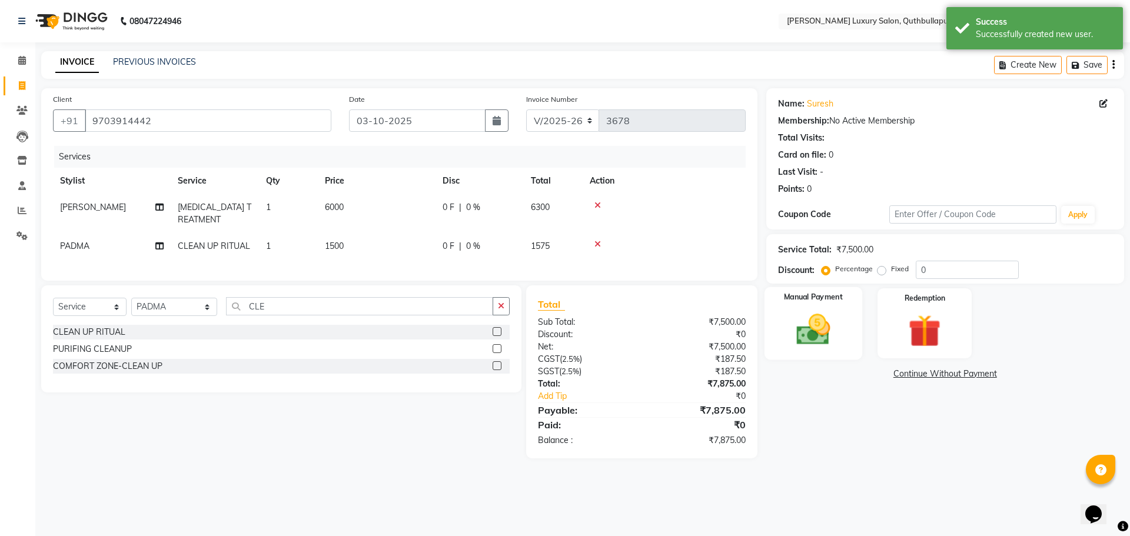
click at [800, 330] on img at bounding box center [813, 329] width 55 height 39
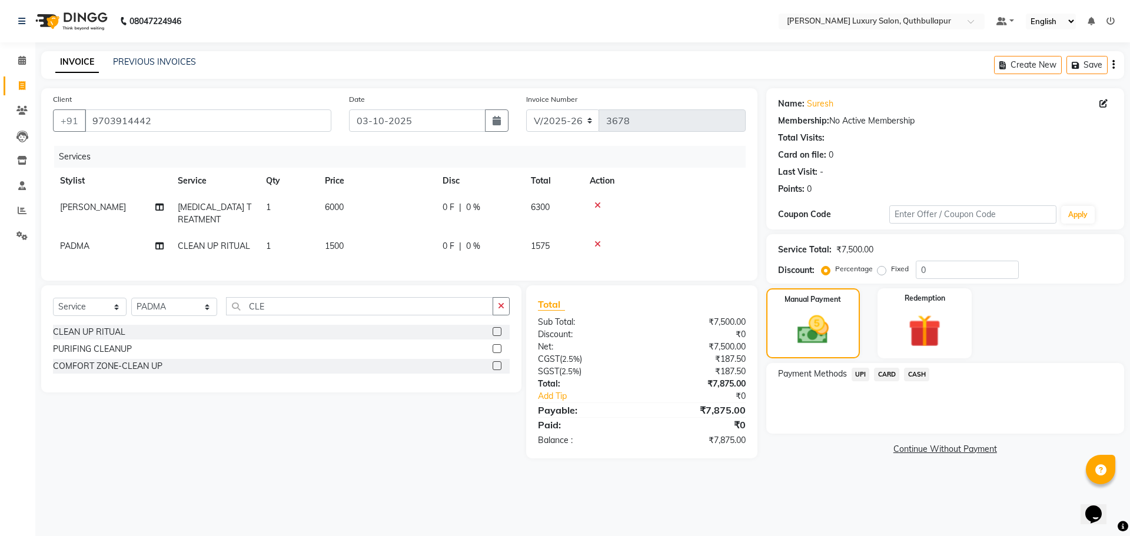
click at [864, 370] on span "UPI" at bounding box center [861, 375] width 18 height 14
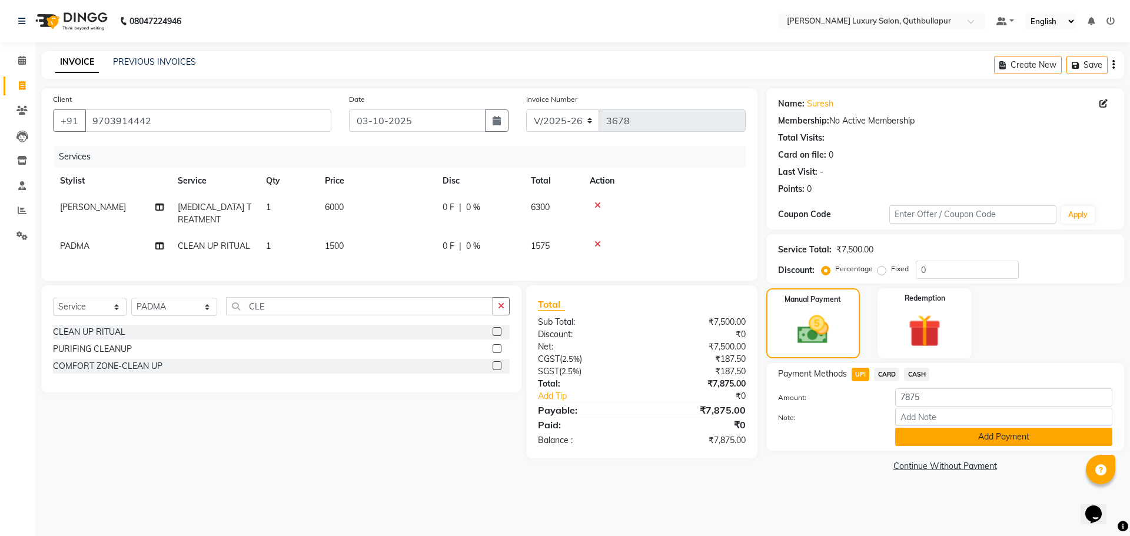
click at [945, 443] on button "Add Payment" at bounding box center [1003, 437] width 217 height 18
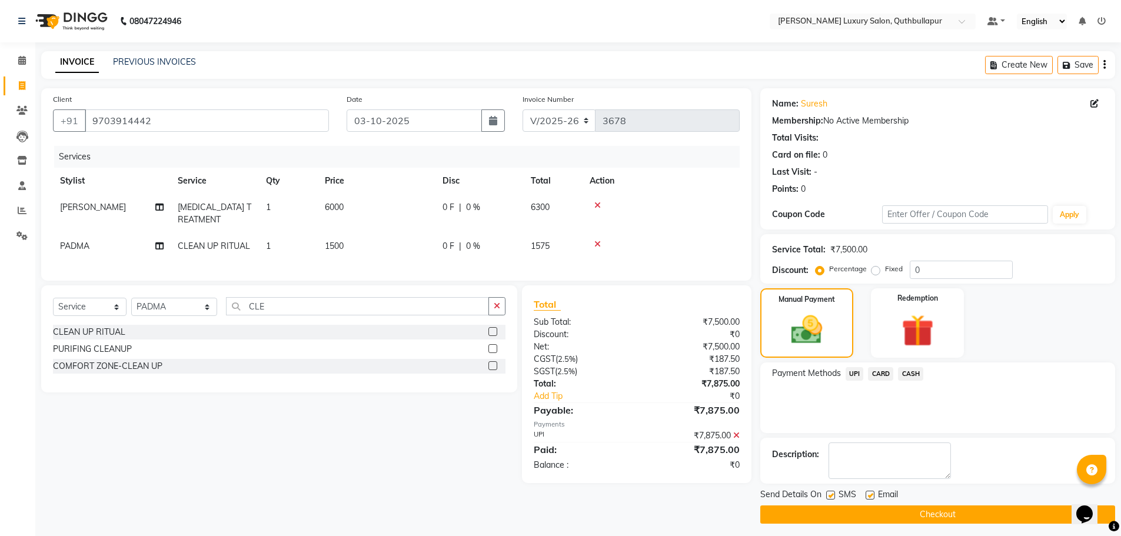
click at [881, 371] on span "CARD" at bounding box center [880, 374] width 25 height 14
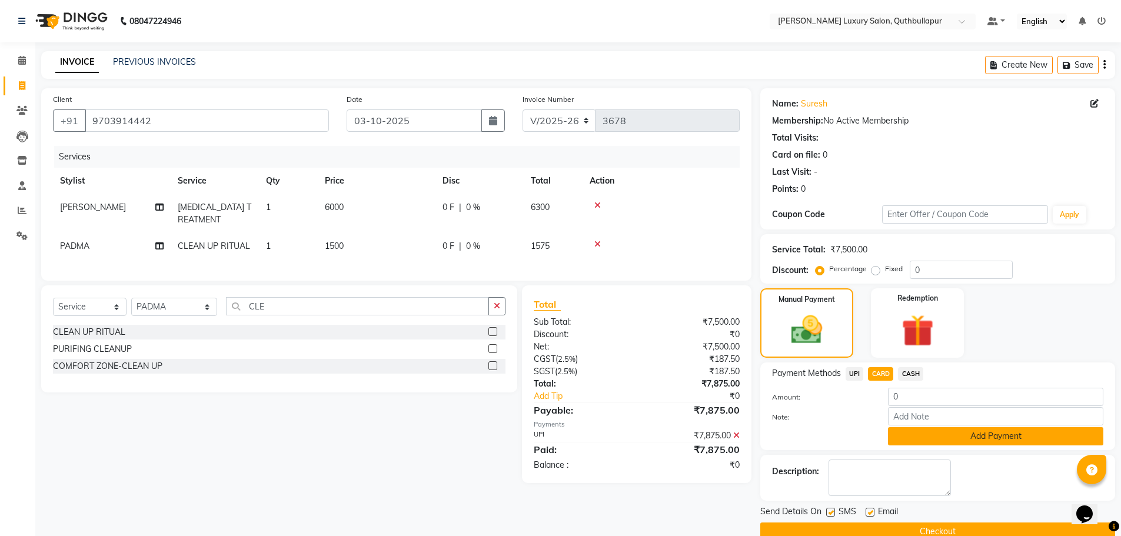
click at [929, 432] on button "Add Payment" at bounding box center [995, 436] width 215 height 18
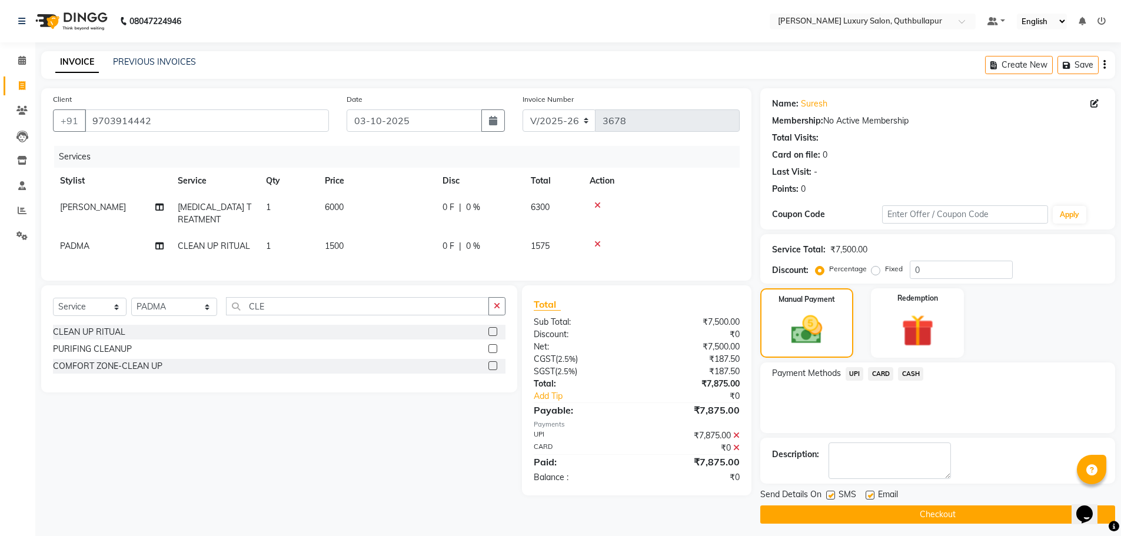
click at [737, 440] on icon at bounding box center [736, 435] width 6 height 8
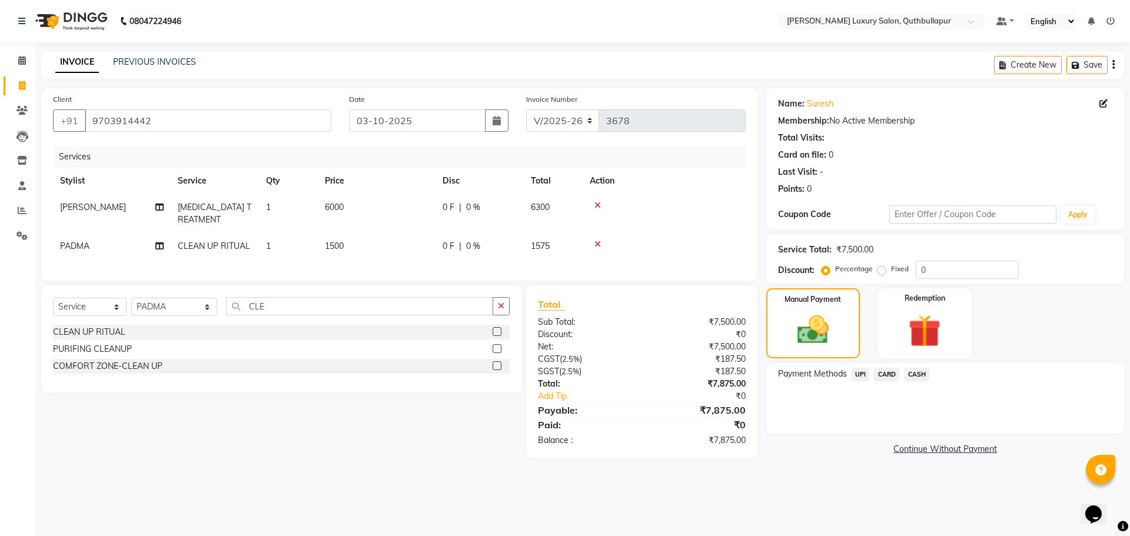
click at [882, 371] on span "CARD" at bounding box center [886, 375] width 25 height 14
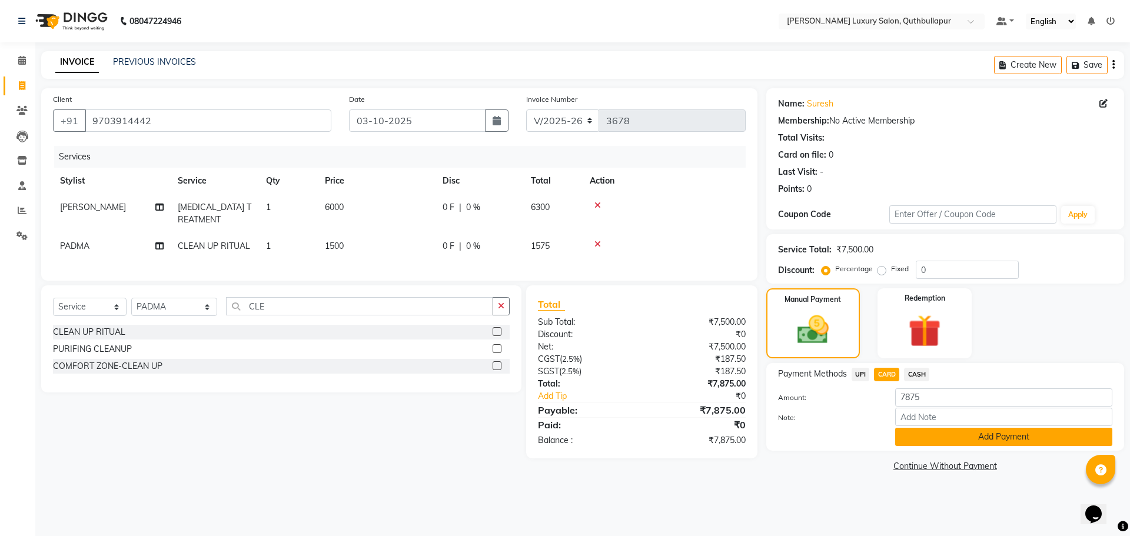
click at [920, 436] on button "Add Payment" at bounding box center [1003, 437] width 217 height 18
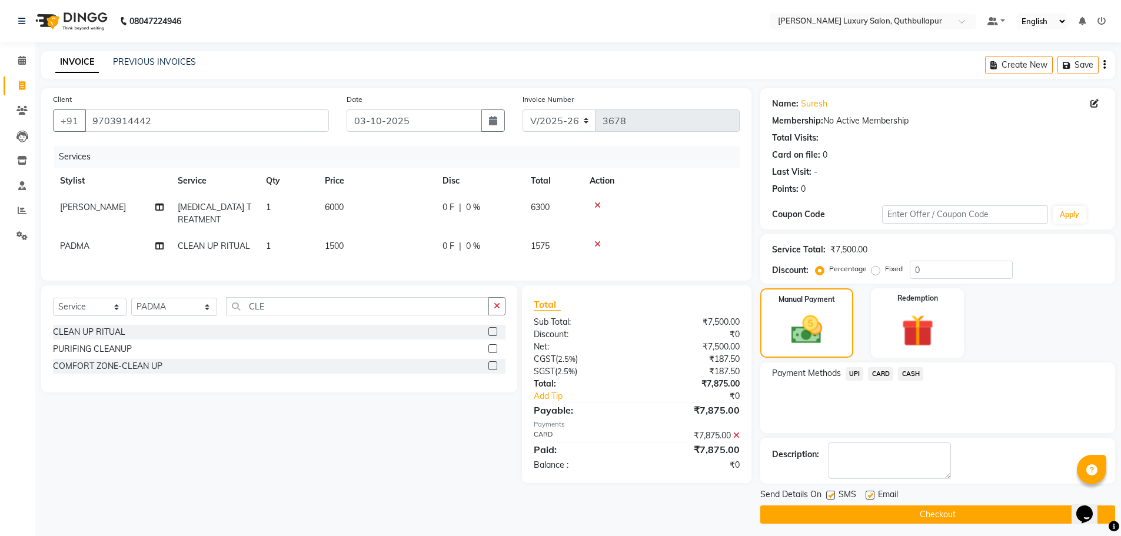
drag, startPoint x: 931, startPoint y: 500, endPoint x: 933, endPoint y: 512, distance: 11.9
click at [931, 501] on div "Send Details On SMS Email" at bounding box center [937, 495] width 355 height 15
click at [934, 516] on button "Checkout" at bounding box center [937, 515] width 355 height 18
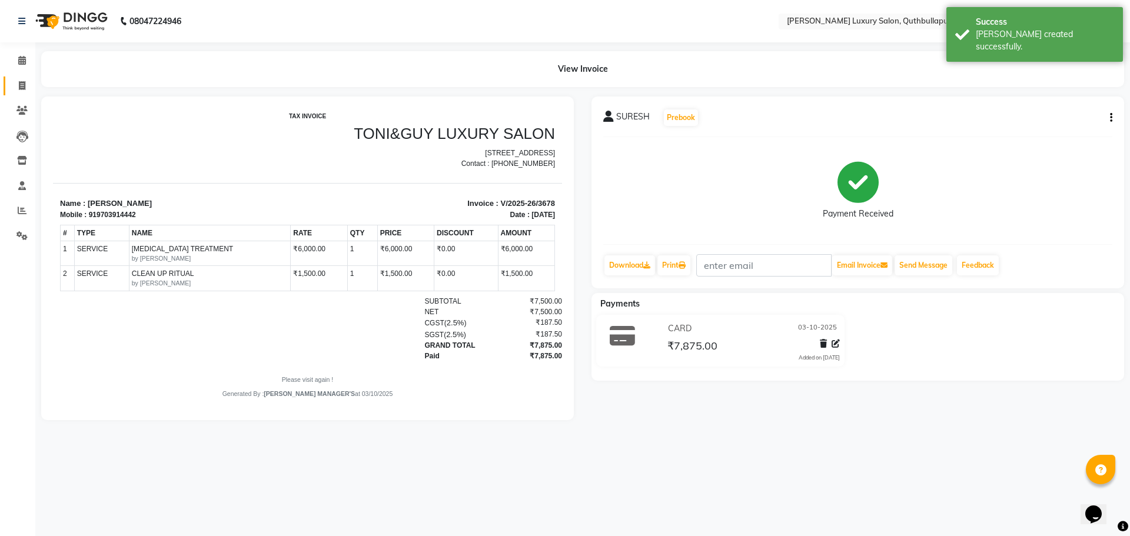
drag, startPoint x: 6, startPoint y: 87, endPoint x: 12, endPoint y: 84, distance: 7.4
click at [8, 87] on link "Invoice" at bounding box center [18, 86] width 28 height 19
select select "service"
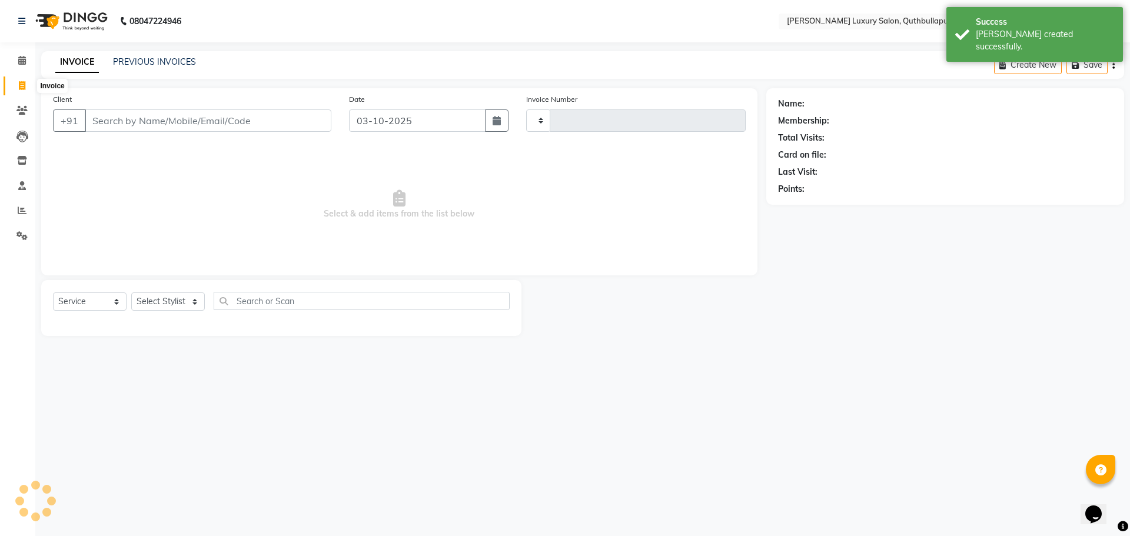
type input "3679"
select select "5816"
click at [131, 68] on div "INVOICE PREVIOUS INVOICES" at bounding box center [125, 63] width 169 height 14
click at [138, 62] on link "PREVIOUS INVOICES" at bounding box center [154, 61] width 83 height 11
